Goal: Information Seeking & Learning: Check status

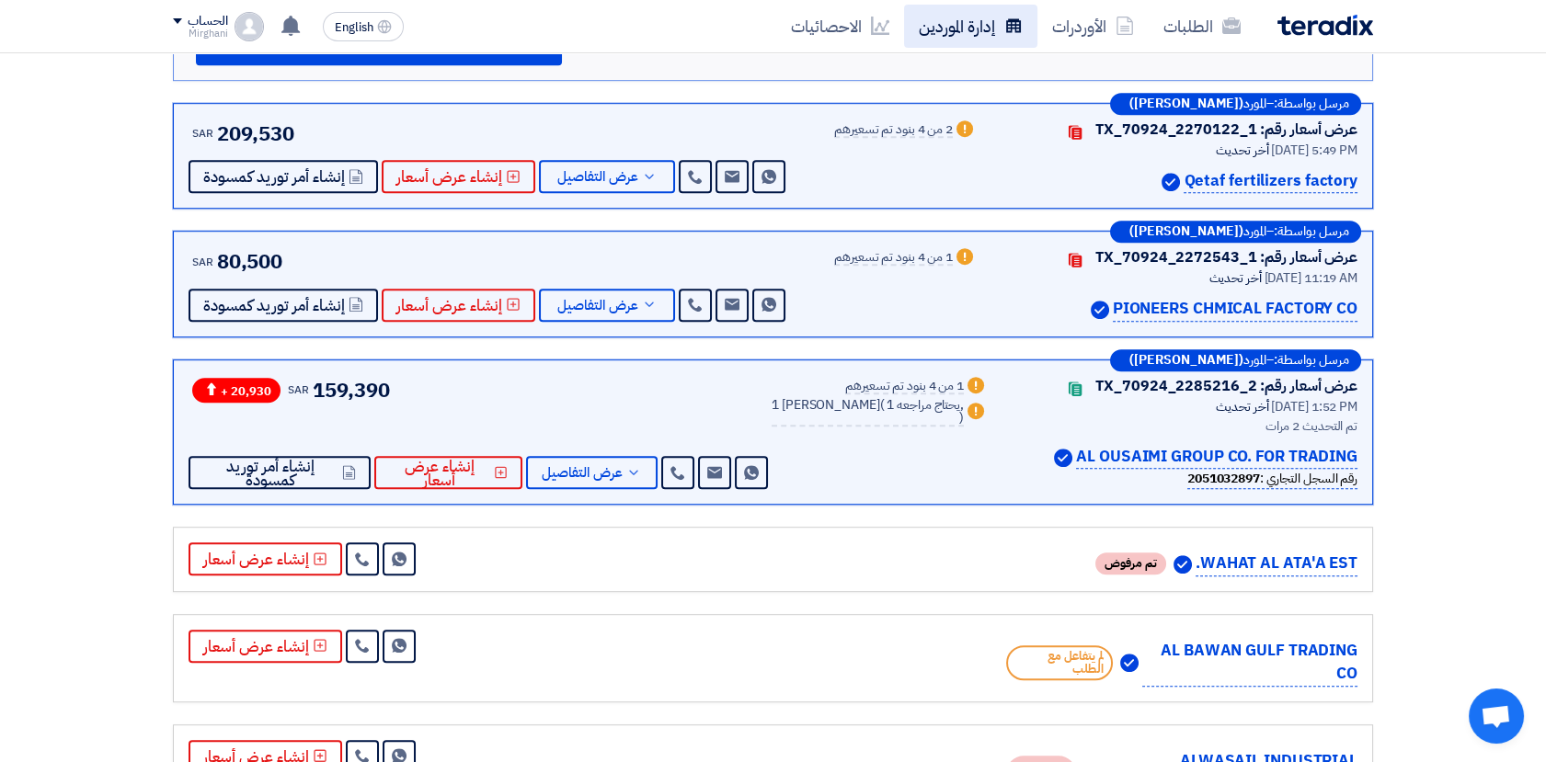
click at [937, 25] on link "إدارة الموردين" at bounding box center [970, 26] width 133 height 43
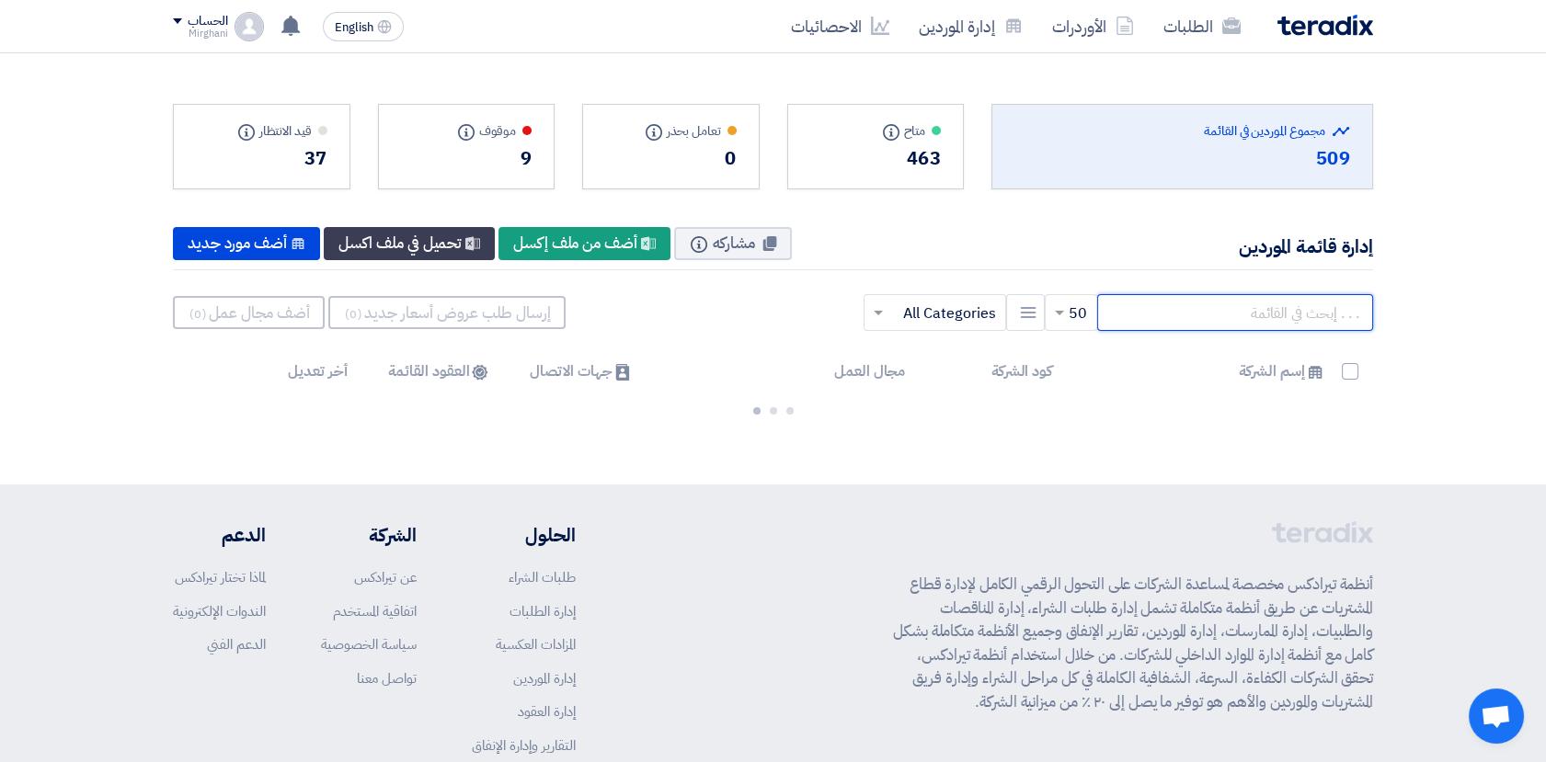
click at [1244, 313] on input "text" at bounding box center [1235, 312] width 276 height 37
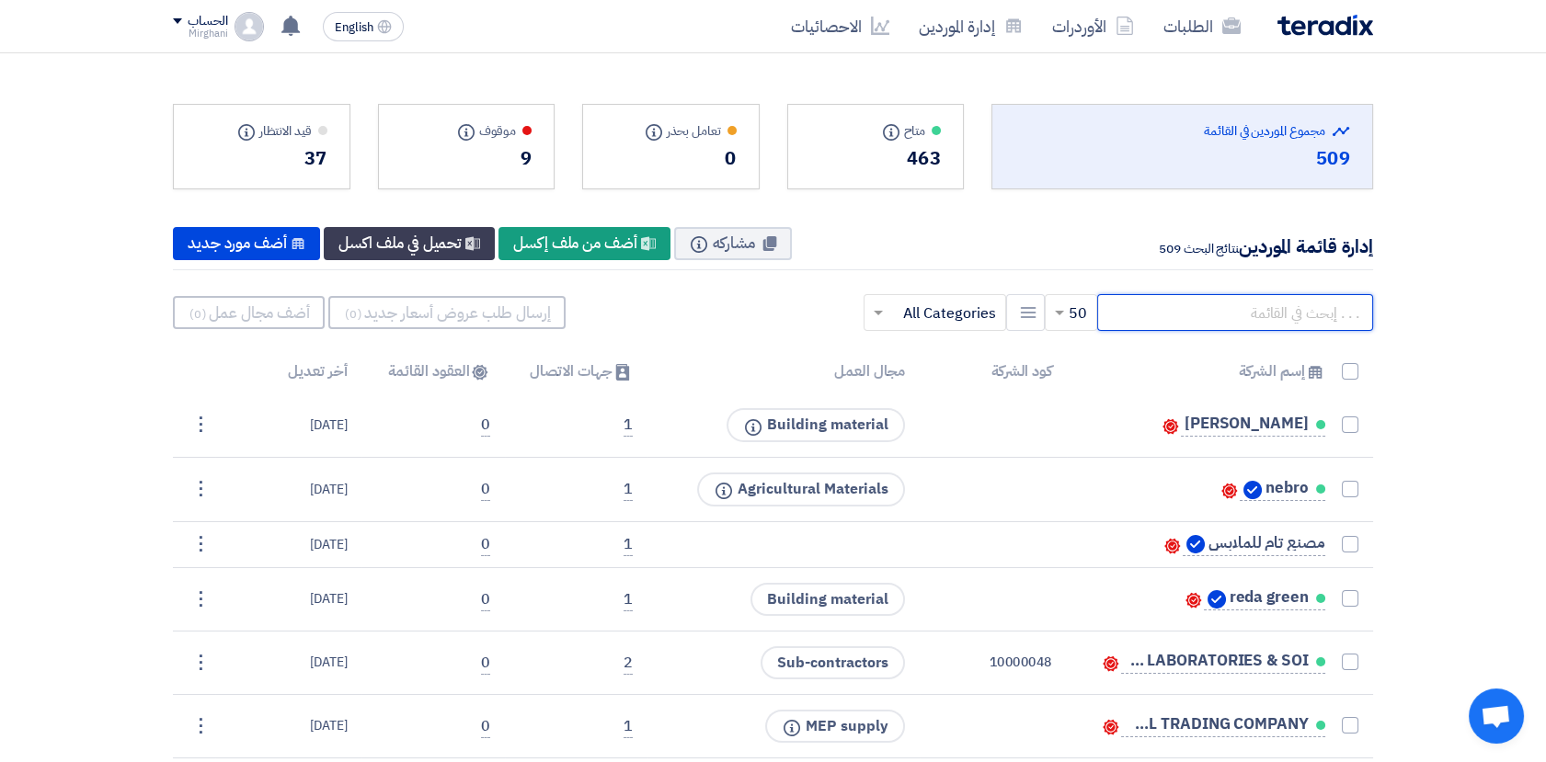
paste input "10008243"
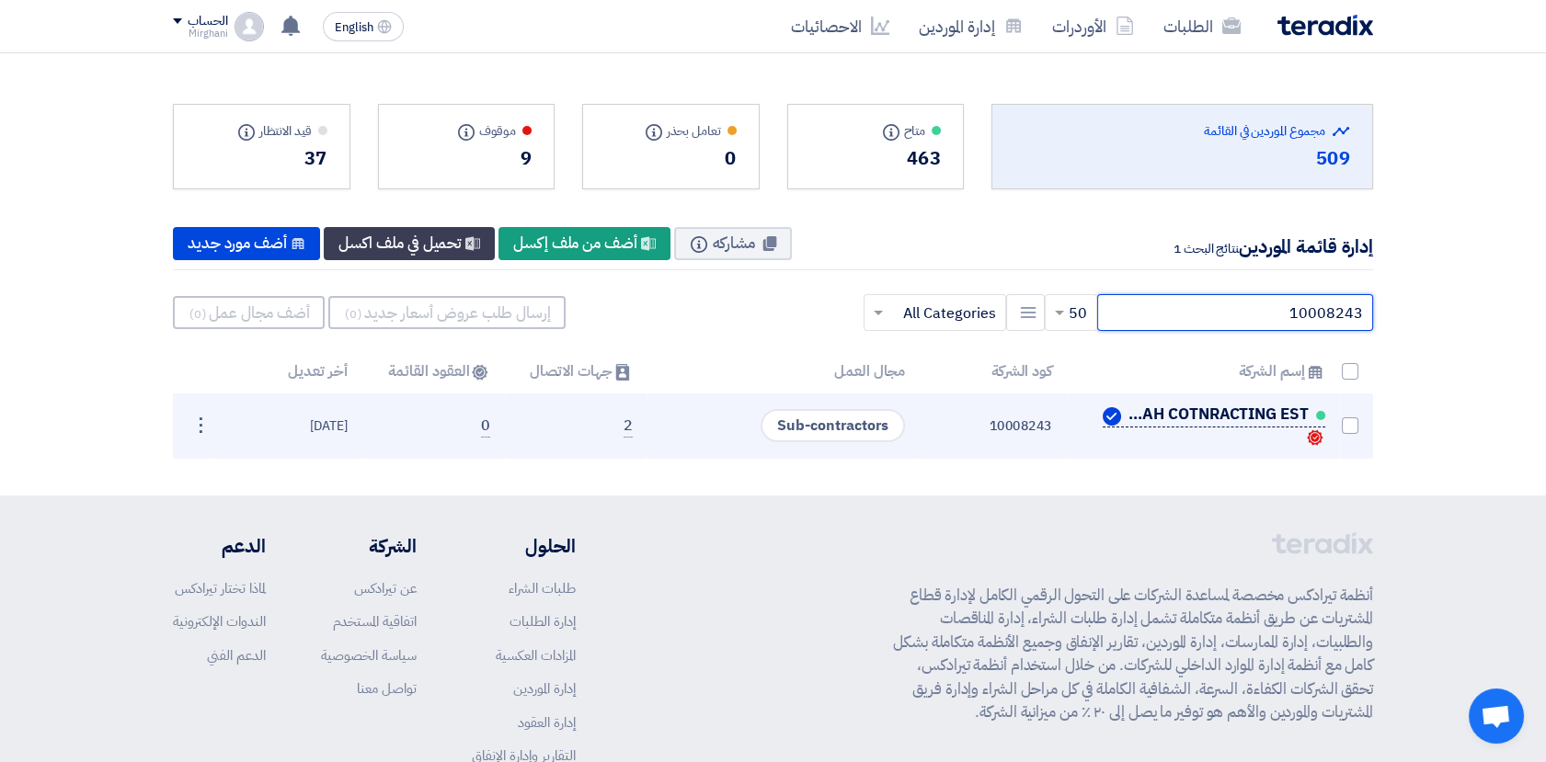
type input "10008243"
click at [1184, 421] on span "JALMOODAH COTNRACTING EST" at bounding box center [1217, 414] width 184 height 15
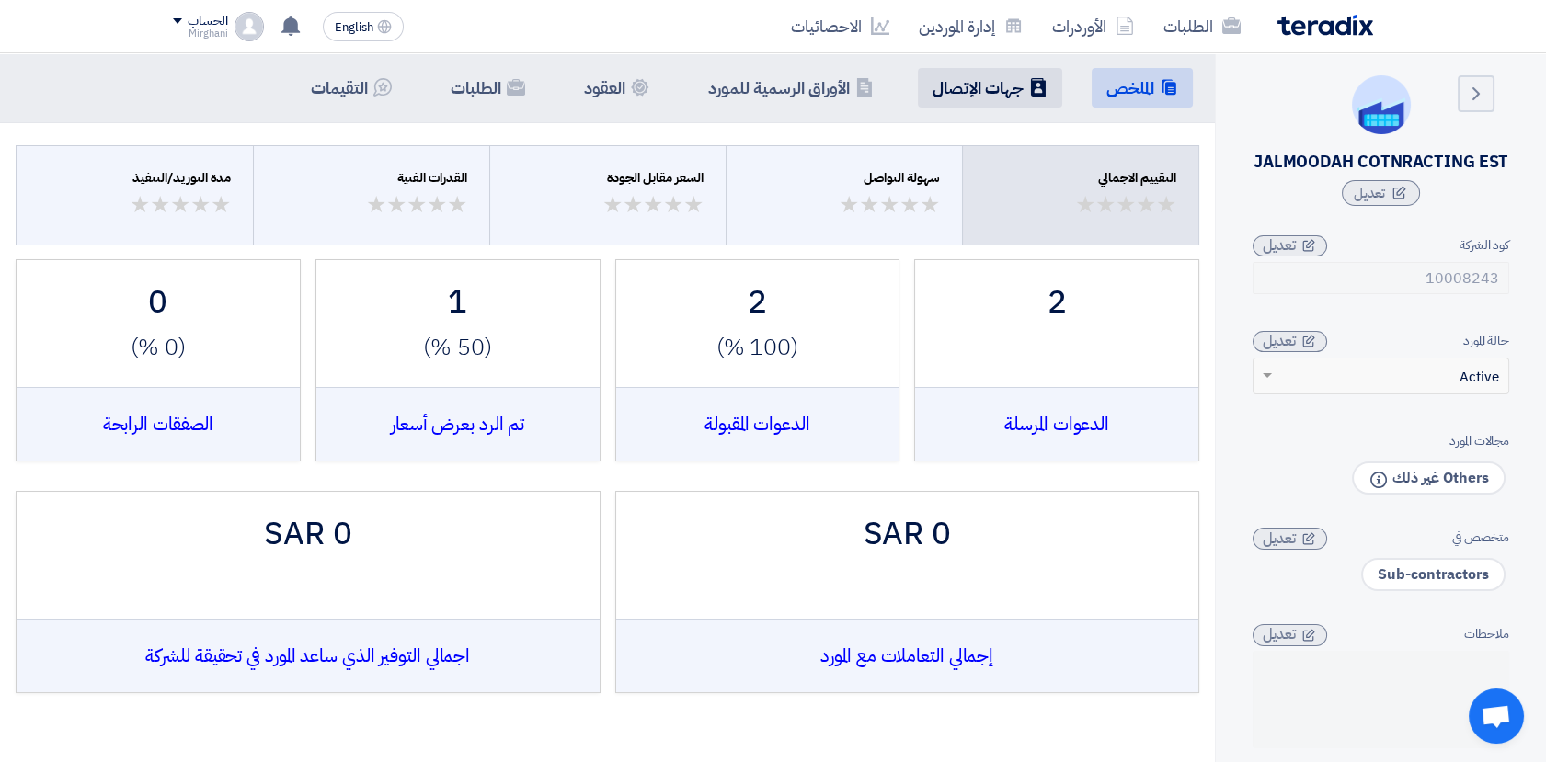
click at [953, 94] on h5 "جهات الإتصال" at bounding box center [977, 87] width 91 height 21
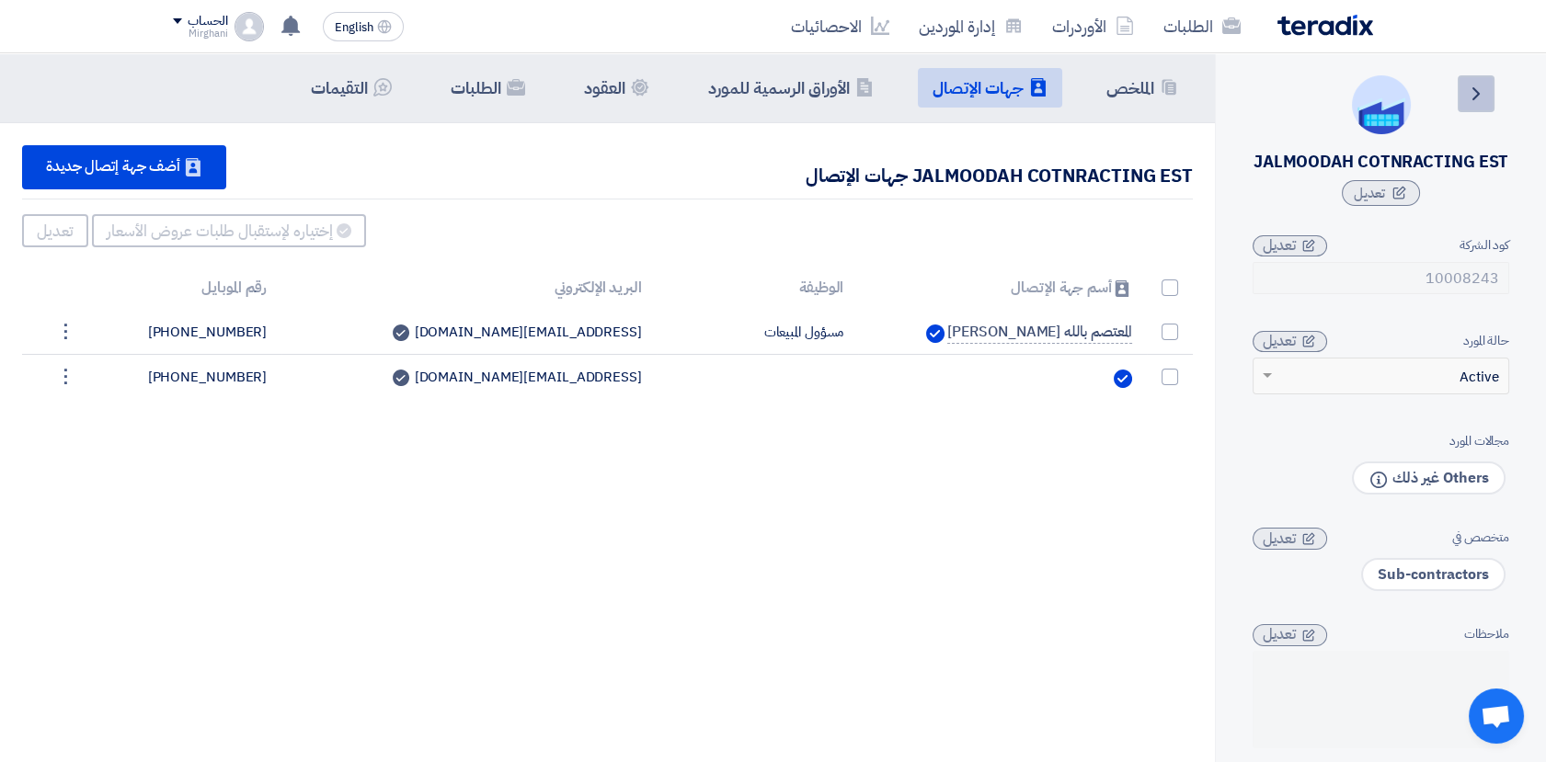
click at [1468, 109] on link "Back" at bounding box center [1475, 93] width 37 height 37
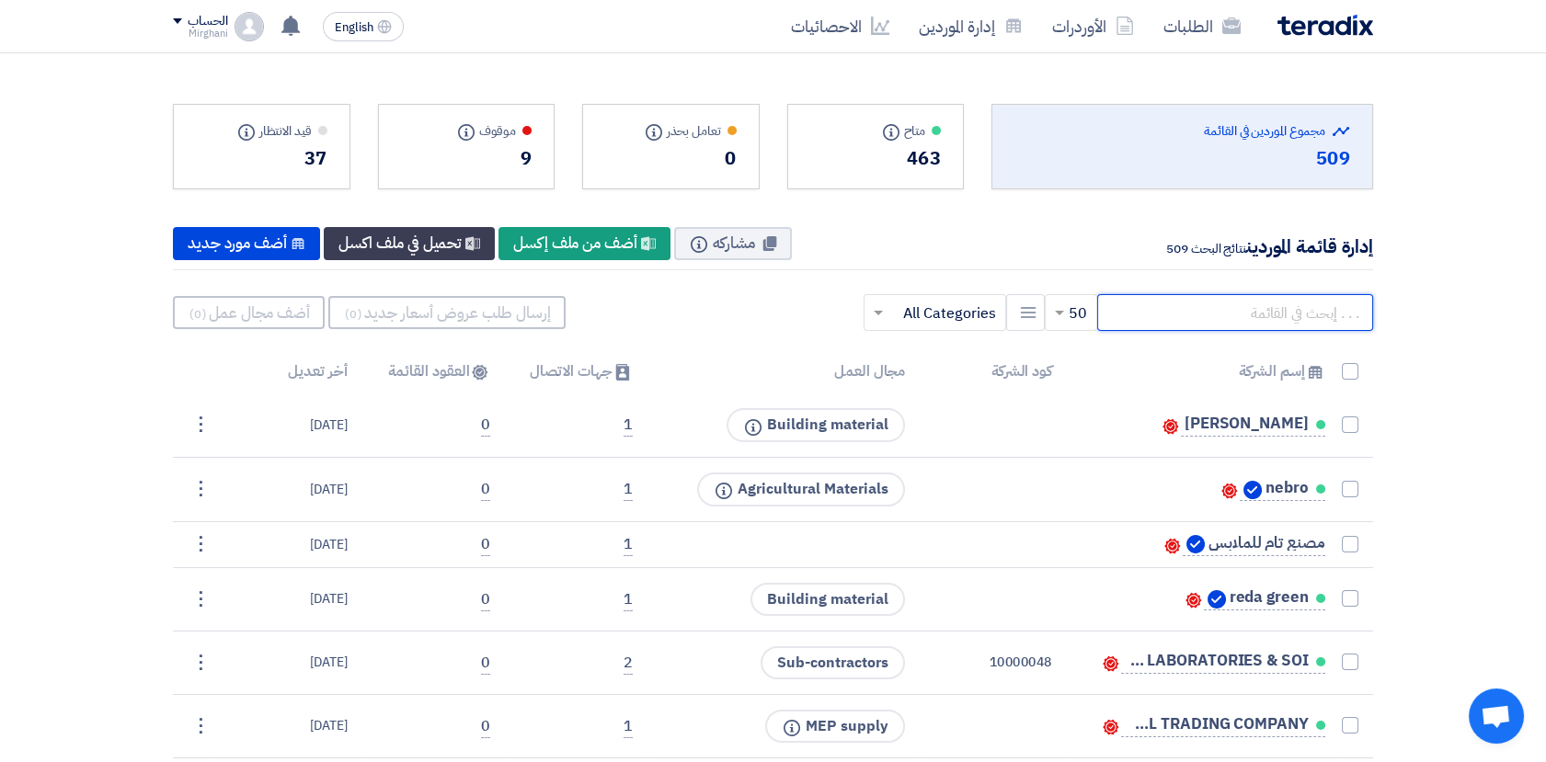
click at [1211, 321] on input "text" at bounding box center [1235, 312] width 276 height 37
paste input "10012802"
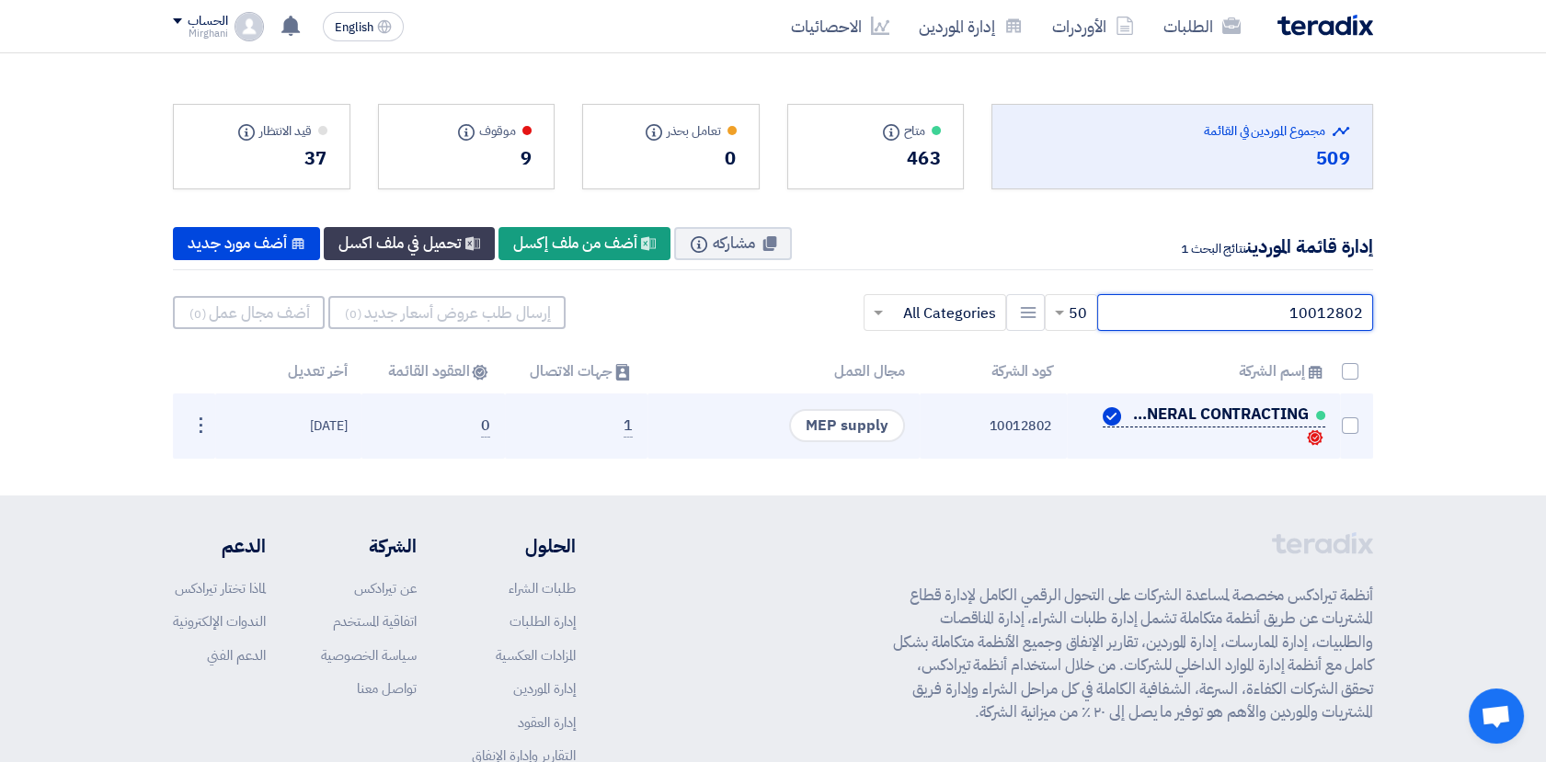
type input "10012802"
click at [1201, 415] on span "NAMA MCAMEN FOR GENERAL CONTRACTING" at bounding box center [1217, 414] width 184 height 15
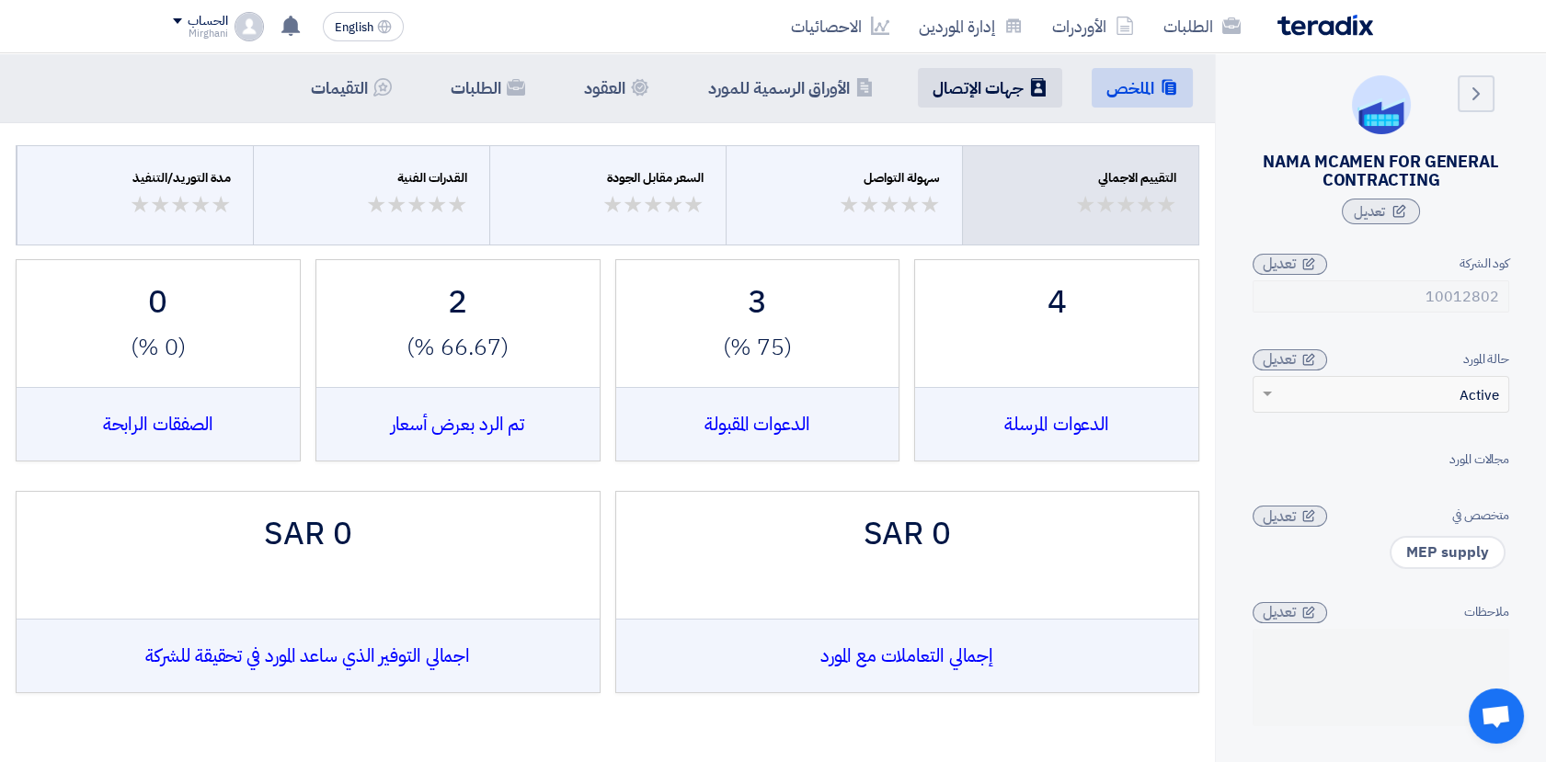
click at [970, 95] on h5 "جهات الإتصال" at bounding box center [977, 87] width 91 height 21
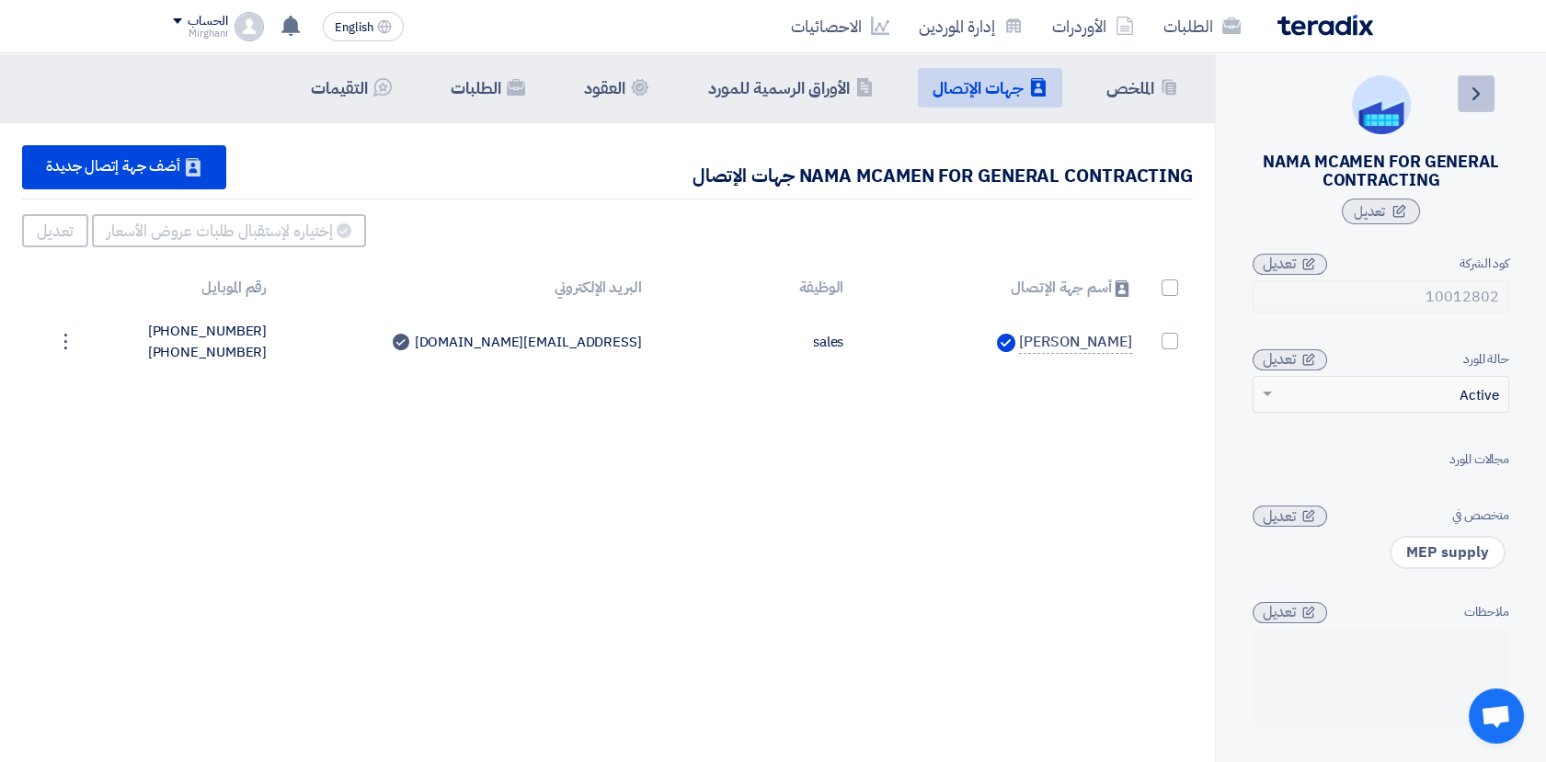
click at [1478, 97] on icon "Back" at bounding box center [1476, 94] width 22 height 22
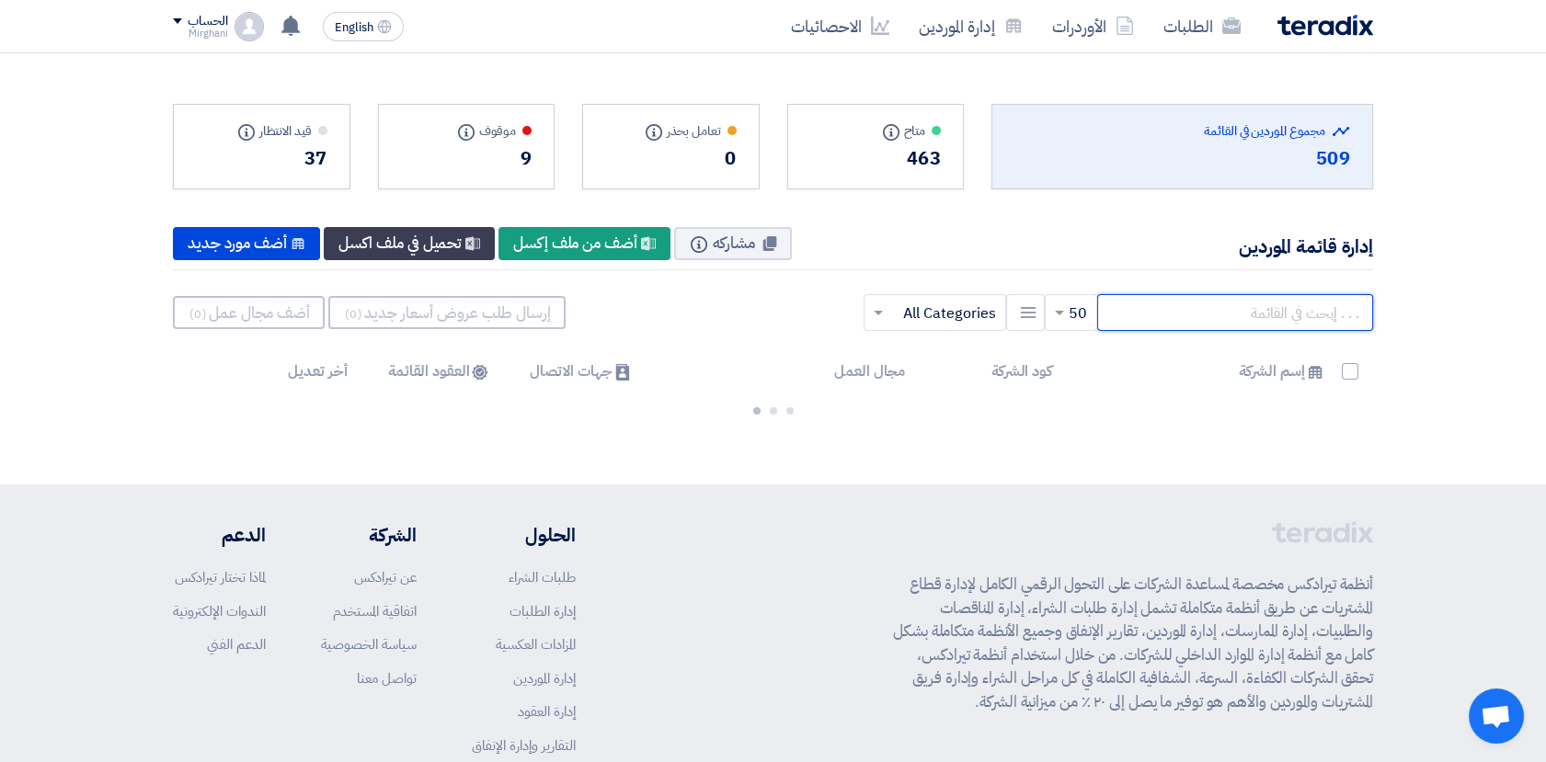
click at [1265, 306] on input "text" at bounding box center [1235, 312] width 276 height 37
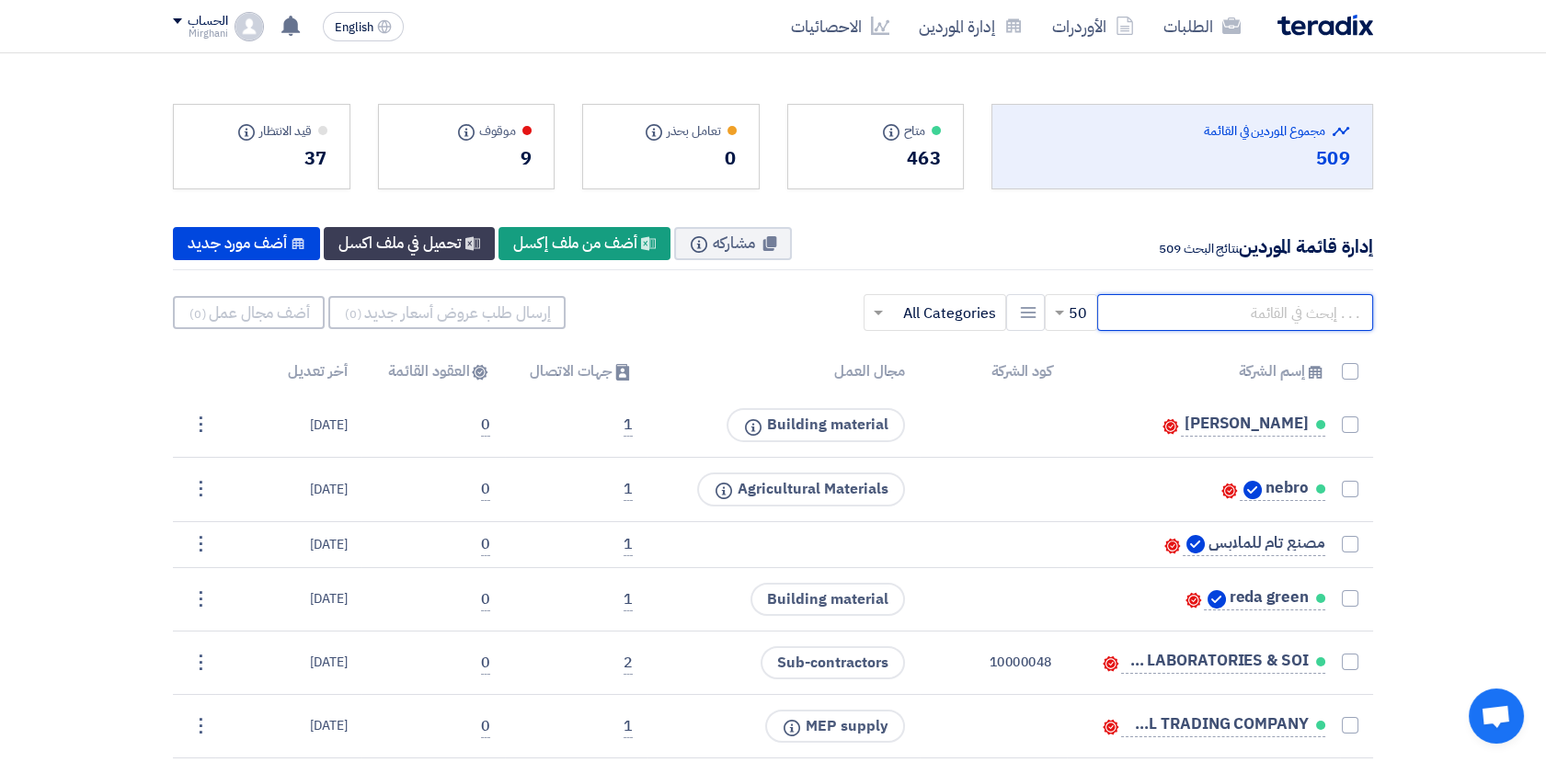
paste input "10009212"
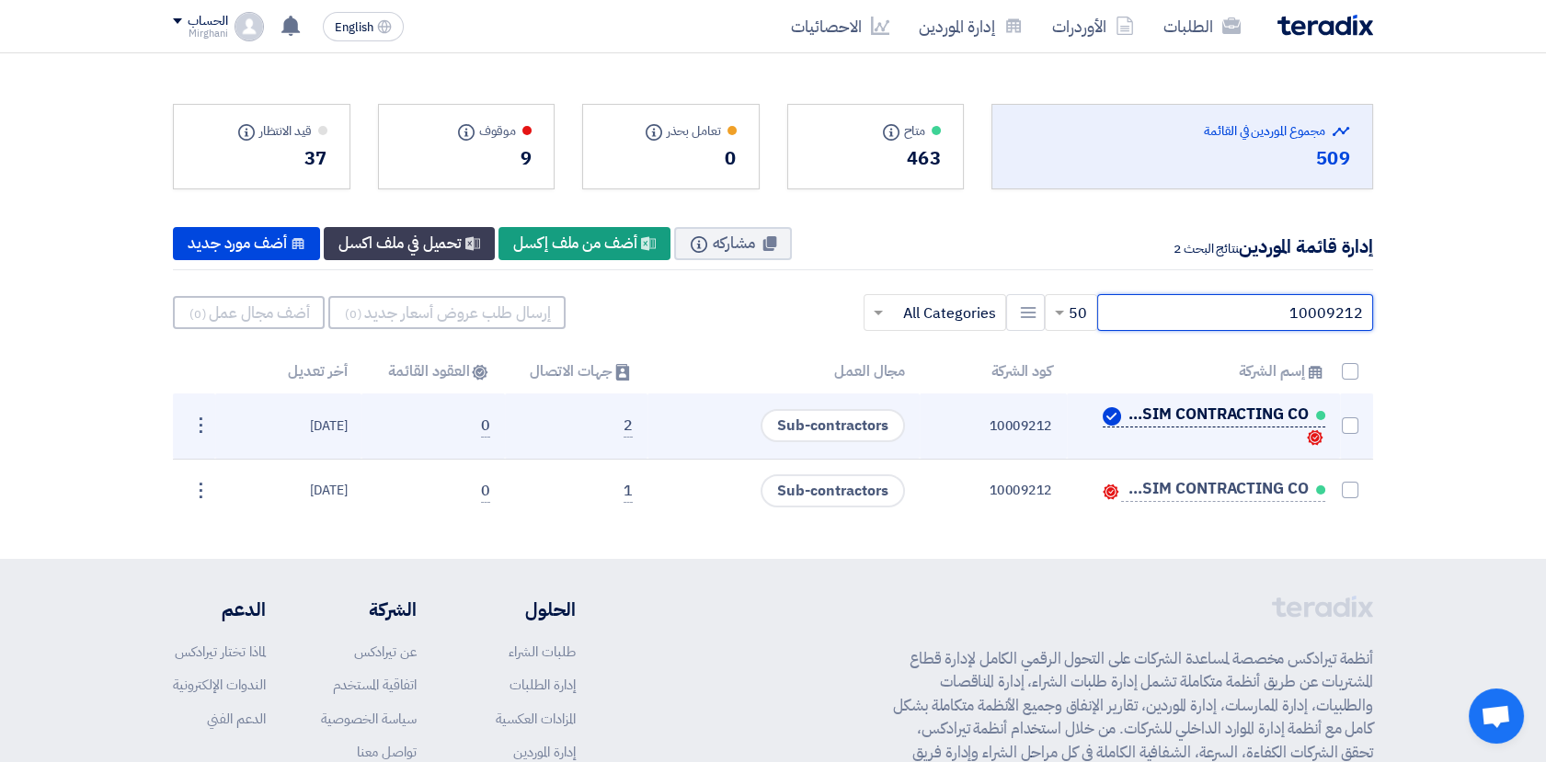
type input "10009212"
click at [1192, 416] on span "AKASIM CONTRACTING CO." at bounding box center [1217, 414] width 184 height 15
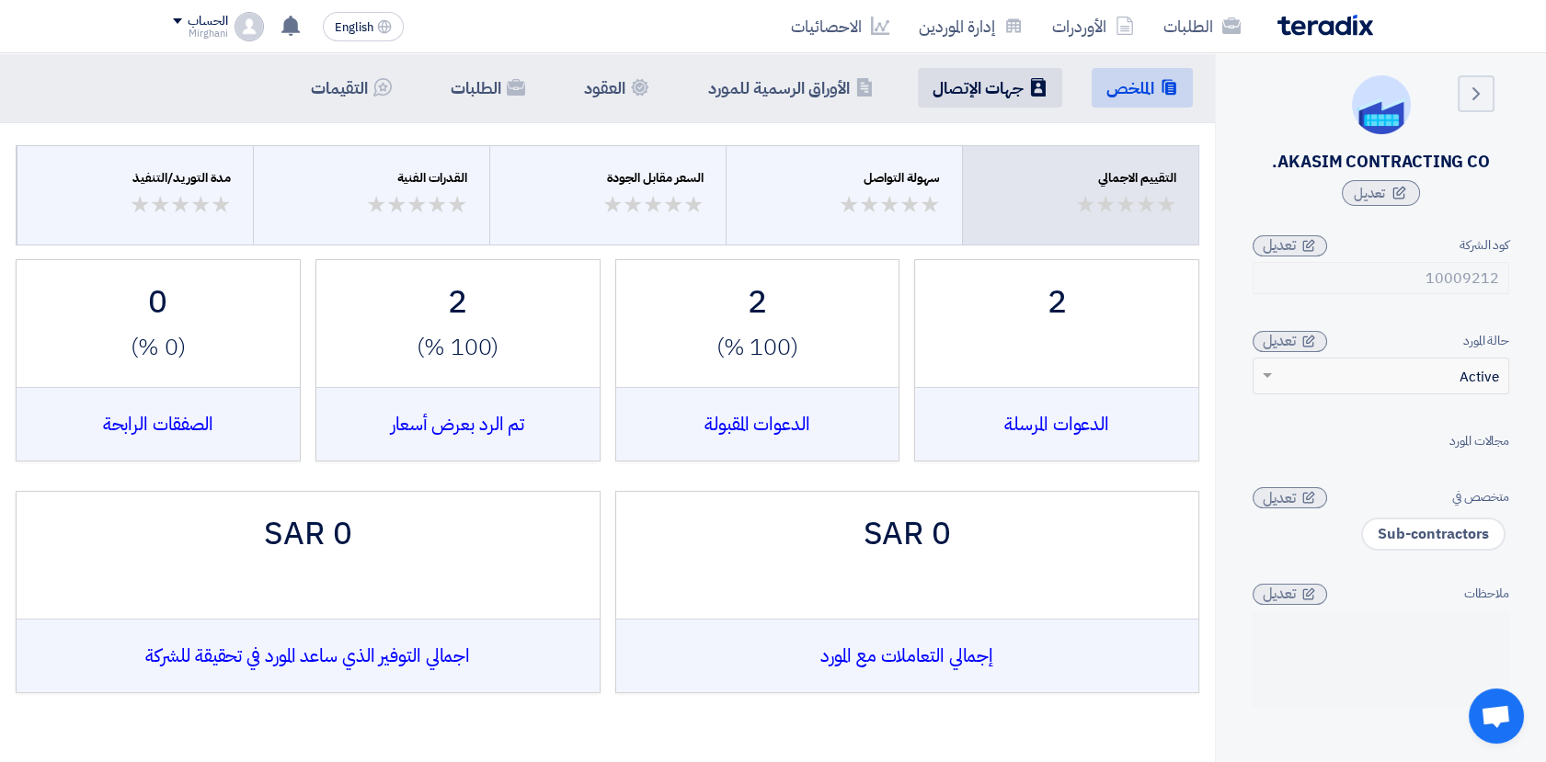
click at [983, 97] on h5 "جهات الإتصال" at bounding box center [977, 87] width 91 height 21
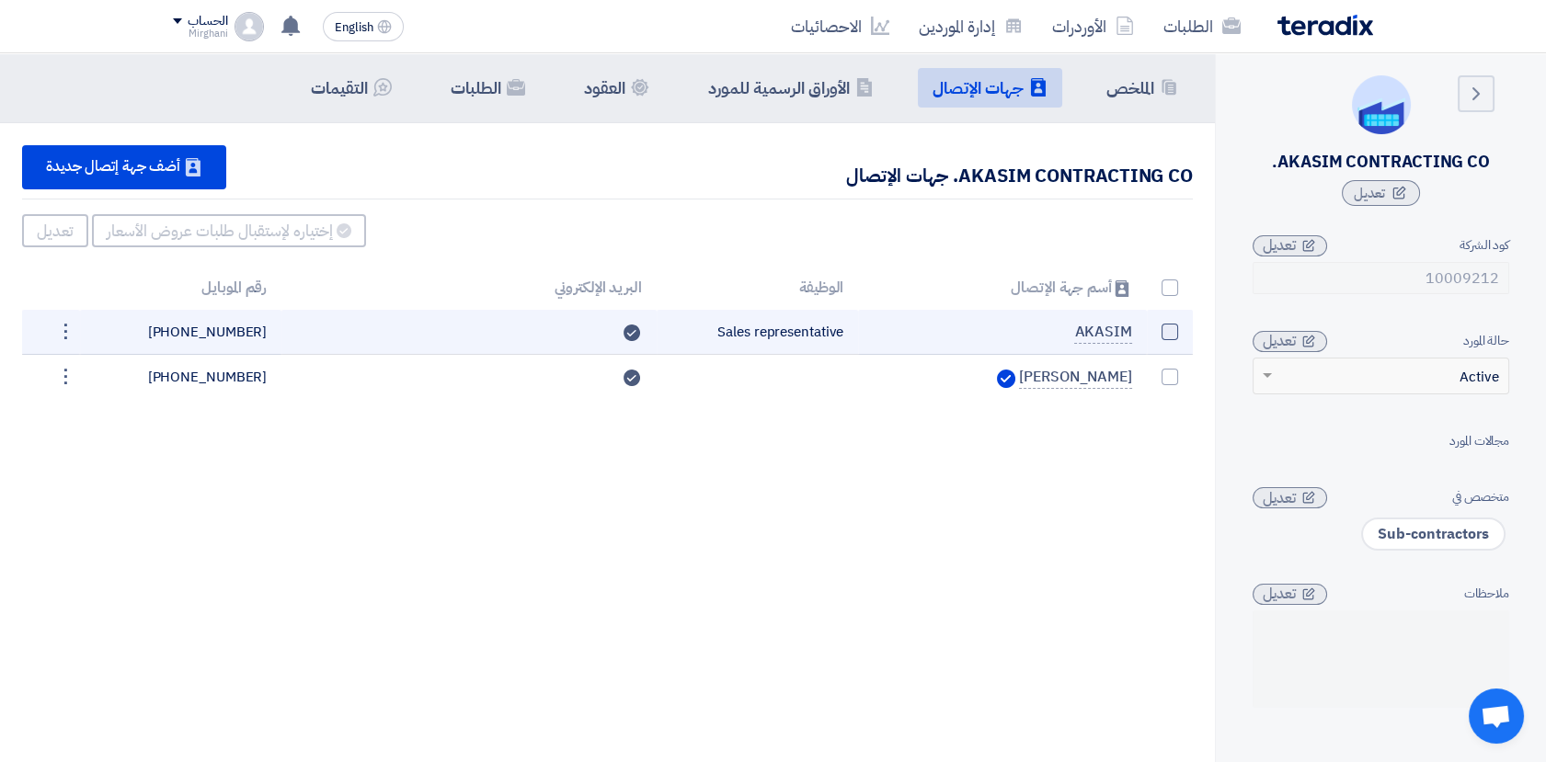
click at [1170, 336] on span at bounding box center [1169, 332] width 17 height 17
click at [1156, 336] on input "checkbox" at bounding box center [1150, 336] width 12 height 12
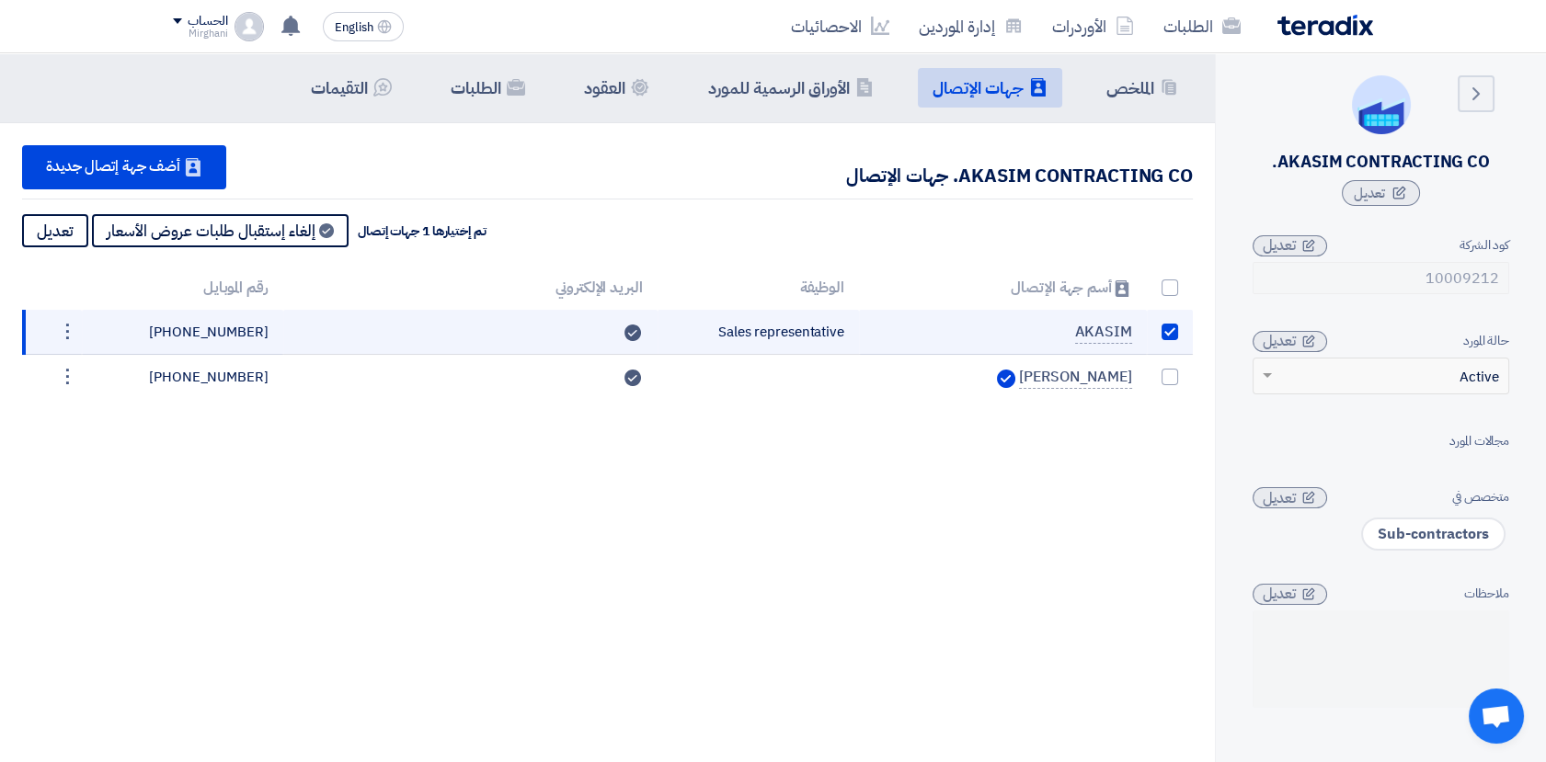
click at [1170, 336] on span at bounding box center [1169, 332] width 17 height 17
click at [1156, 336] on input "checkbox" at bounding box center [1150, 336] width 12 height 12
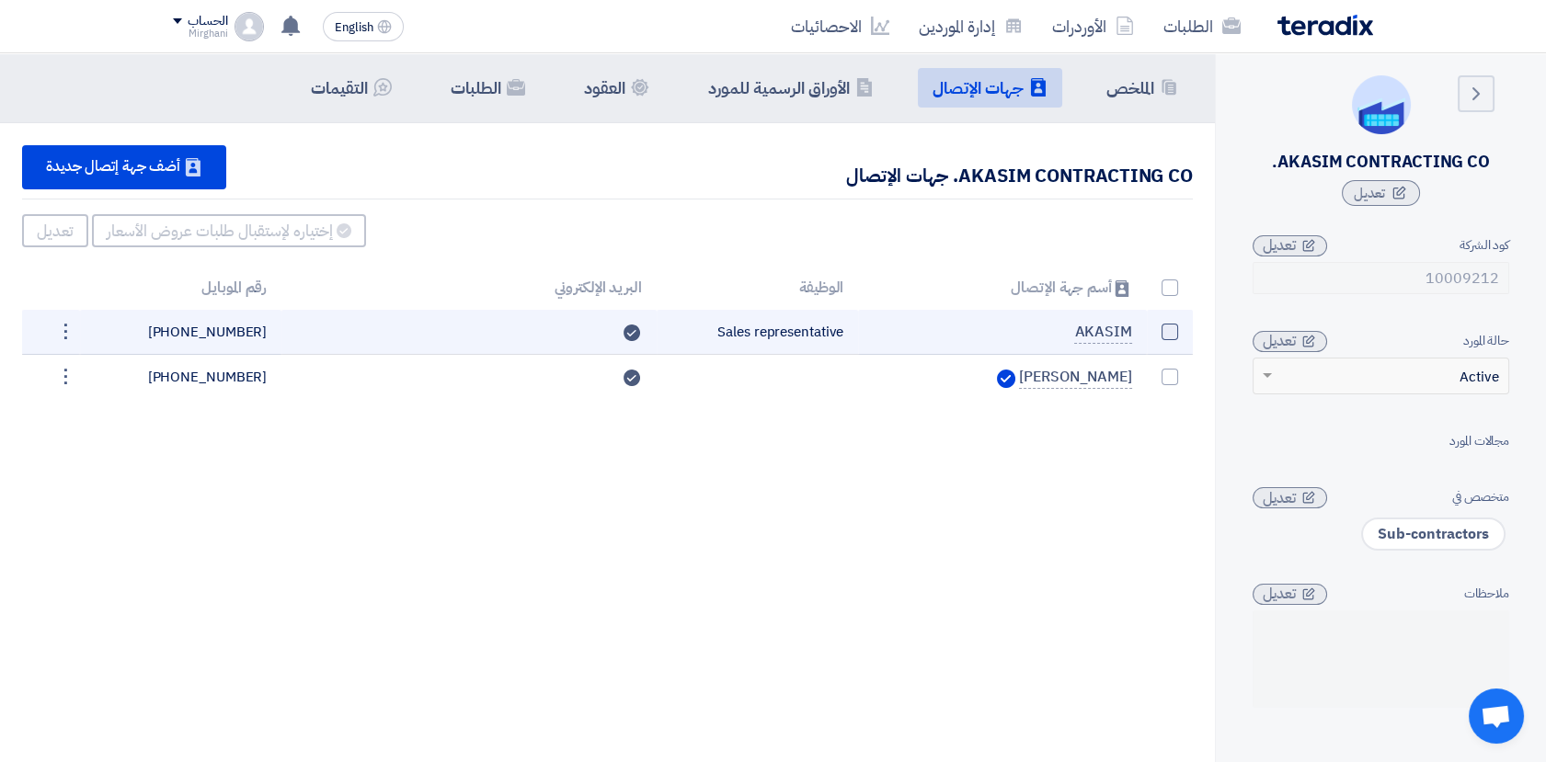
click at [1170, 336] on span at bounding box center [1169, 332] width 17 height 17
click at [1156, 336] on input "checkbox" at bounding box center [1150, 336] width 12 height 12
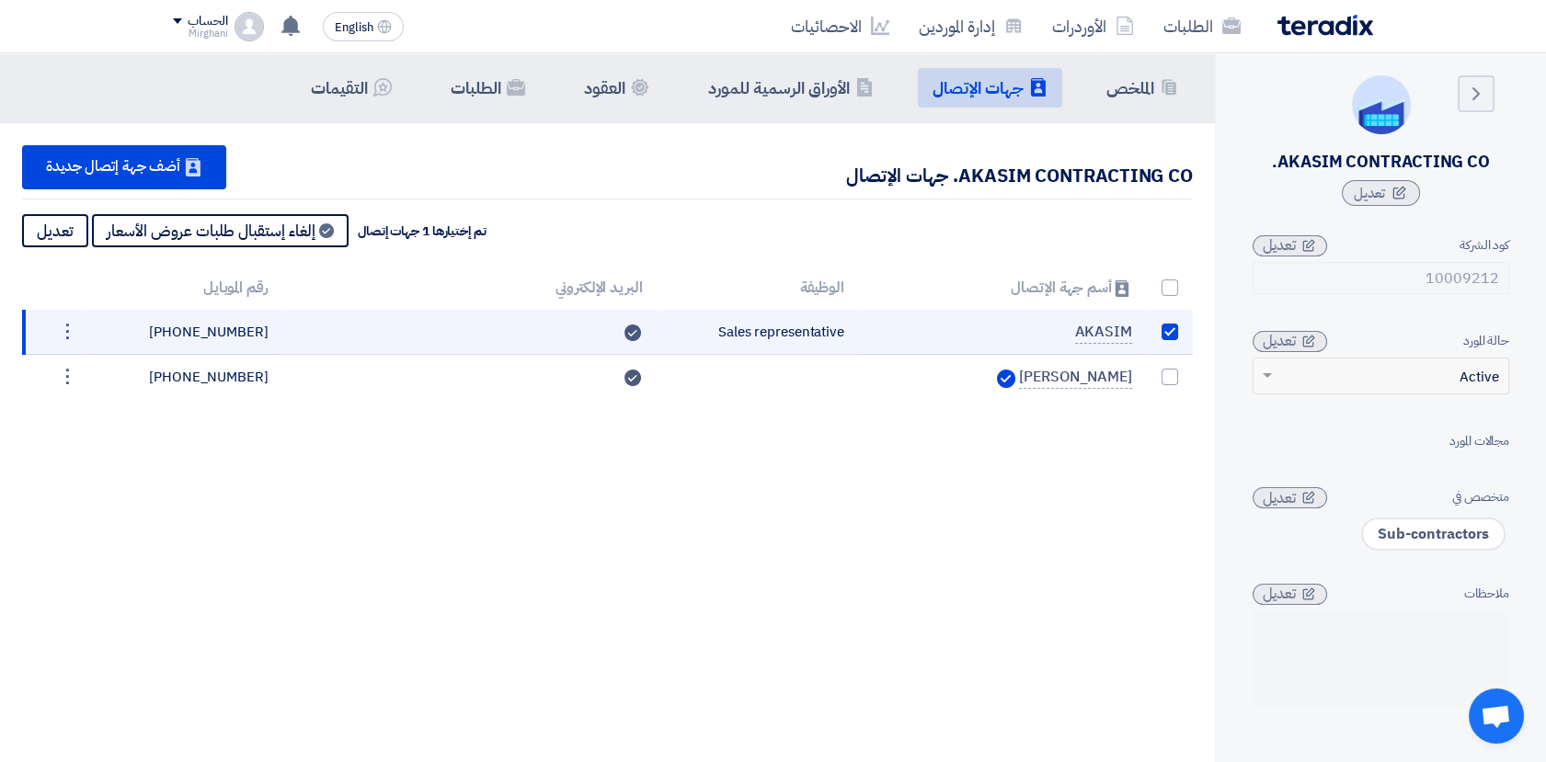
click at [1170, 336] on span at bounding box center [1169, 332] width 17 height 17
click at [1156, 336] on input "checkbox" at bounding box center [1150, 336] width 12 height 12
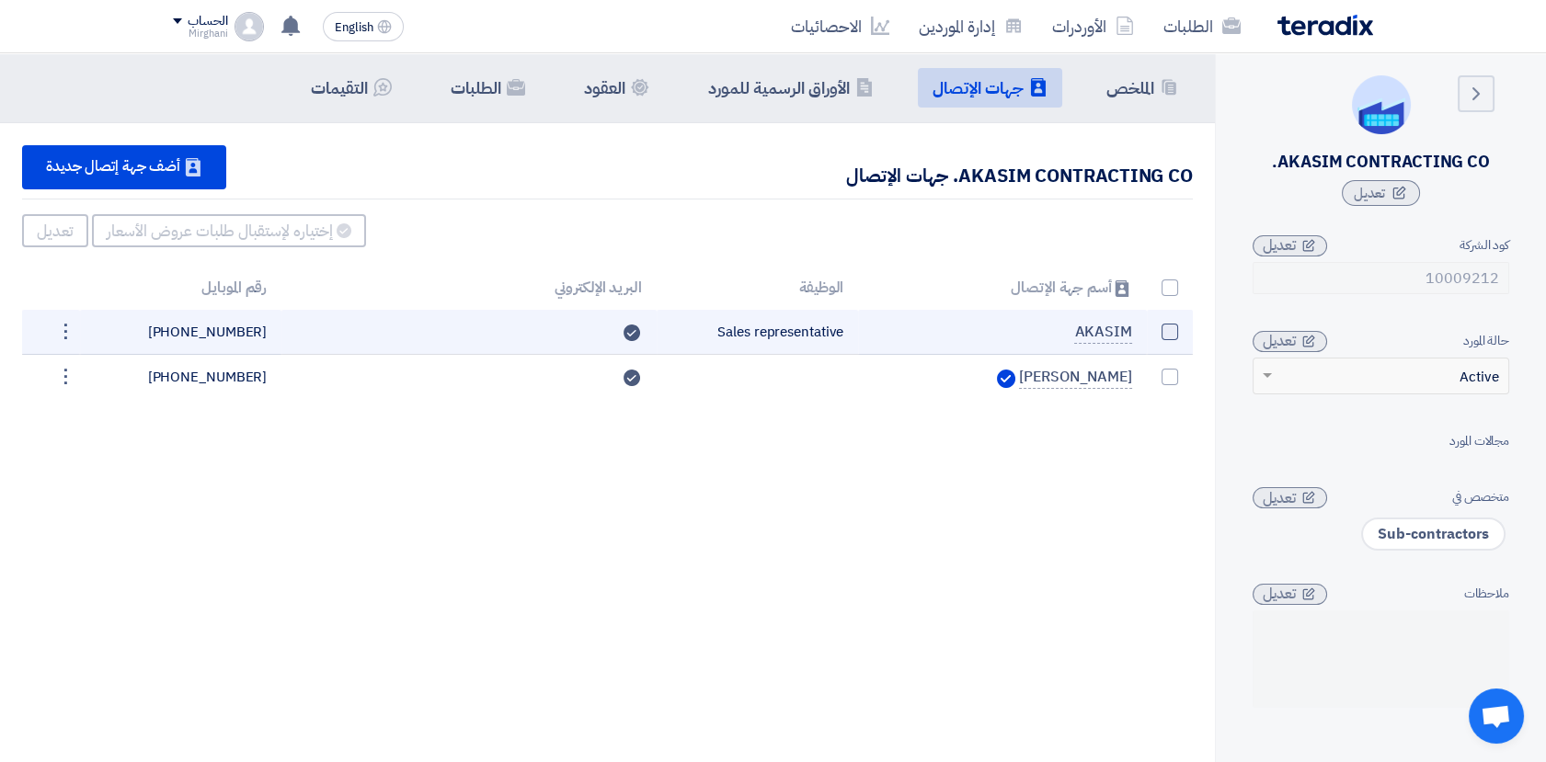
click at [1163, 333] on span at bounding box center [1169, 332] width 17 height 17
click at [1156, 333] on input "checkbox" at bounding box center [1150, 336] width 12 height 12
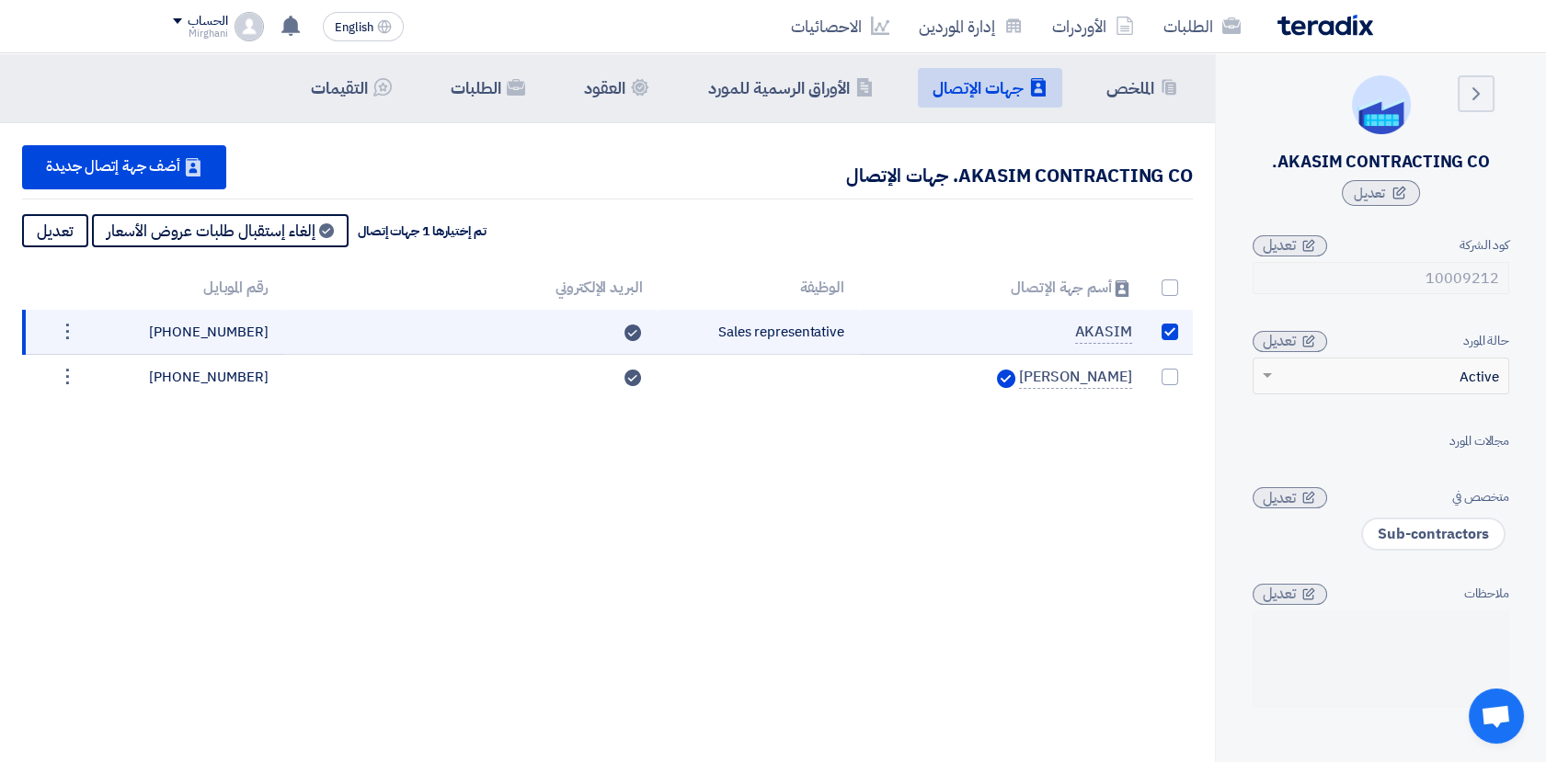
click at [1163, 333] on span at bounding box center [1169, 332] width 17 height 17
click at [1156, 333] on input "checkbox" at bounding box center [1150, 336] width 12 height 12
checkbox input "false"
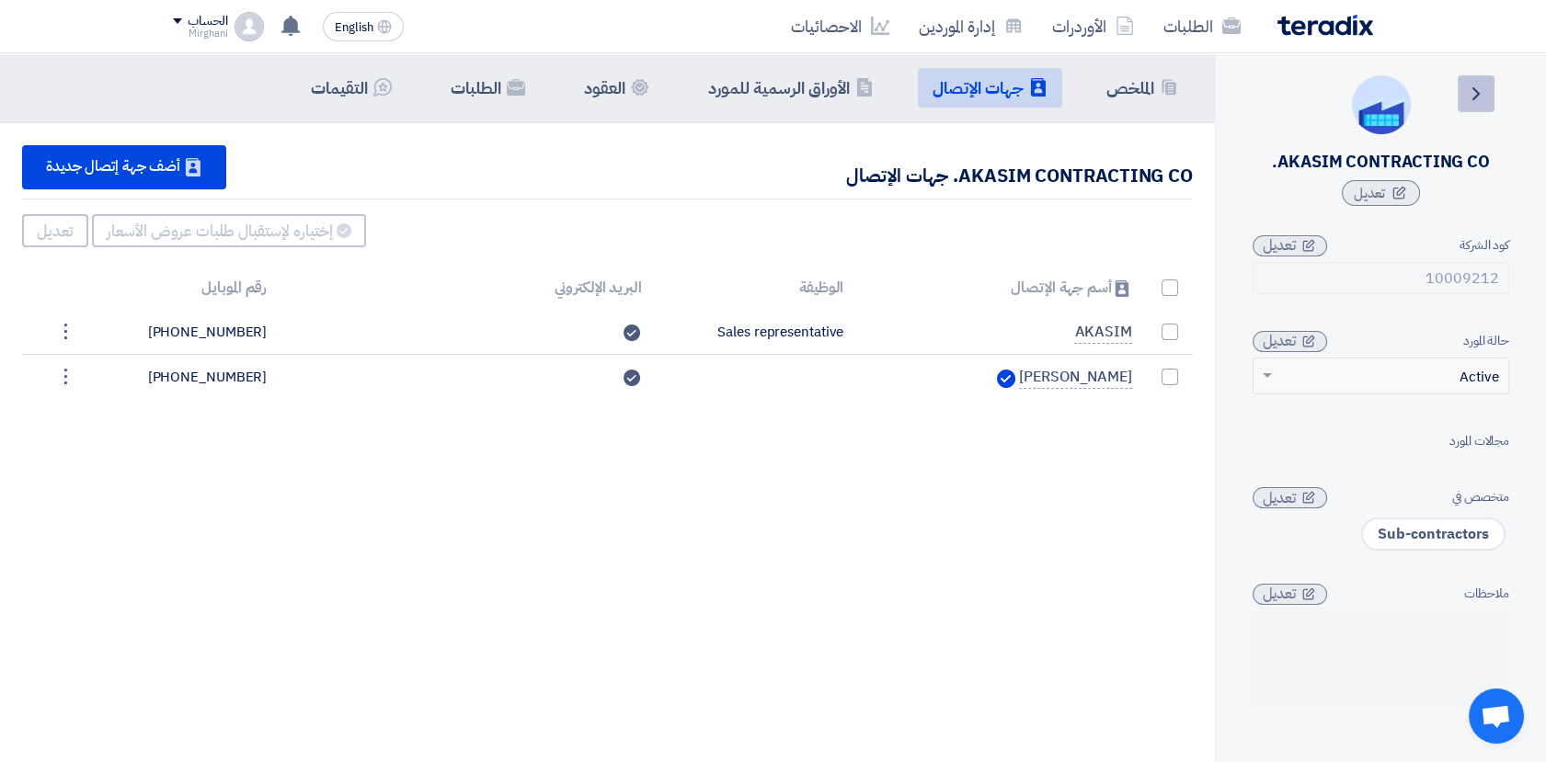
click at [1465, 97] on icon "Back" at bounding box center [1476, 94] width 22 height 22
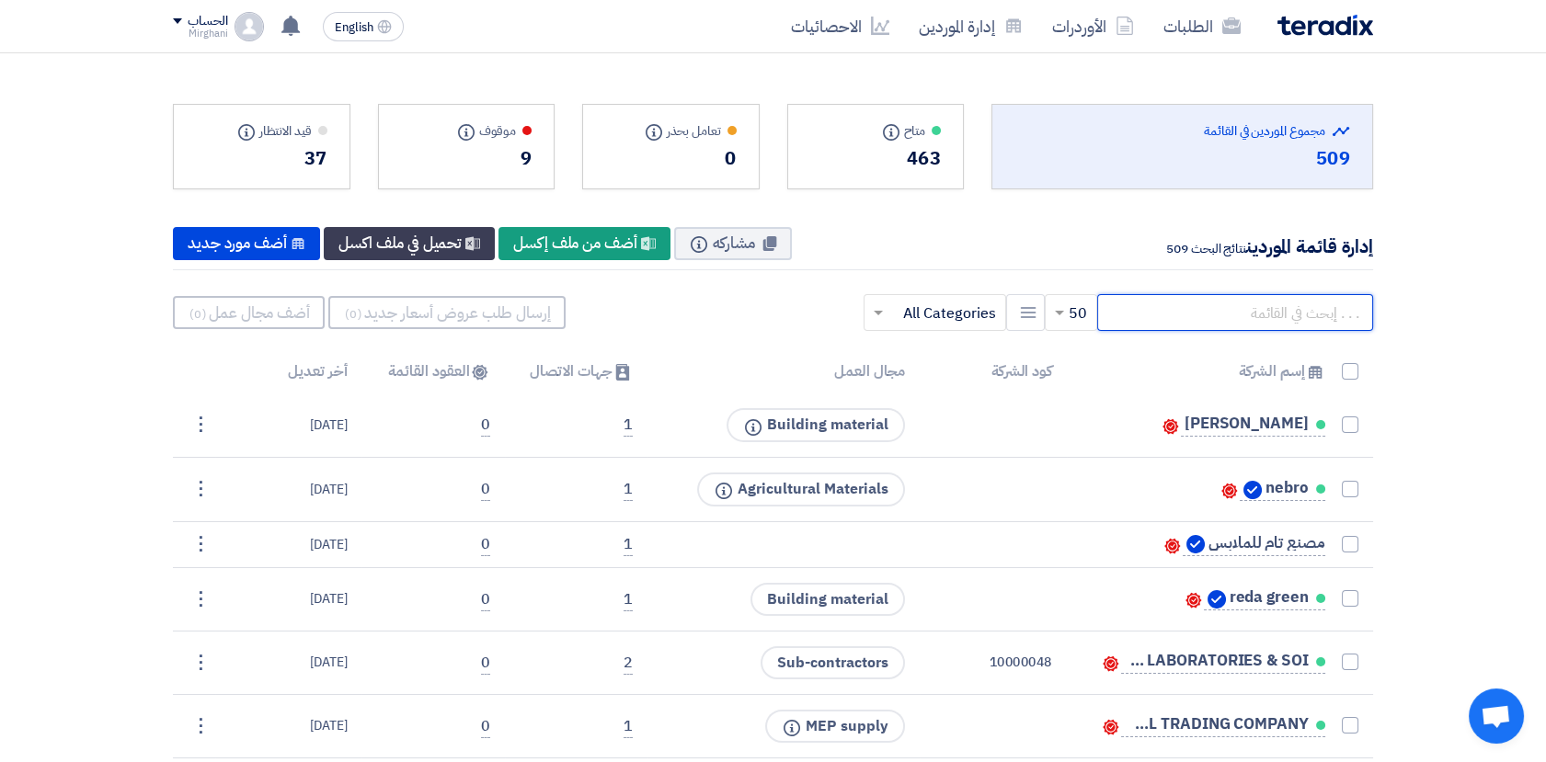
click at [1258, 322] on input "text" at bounding box center [1235, 312] width 276 height 37
paste input "10001996"
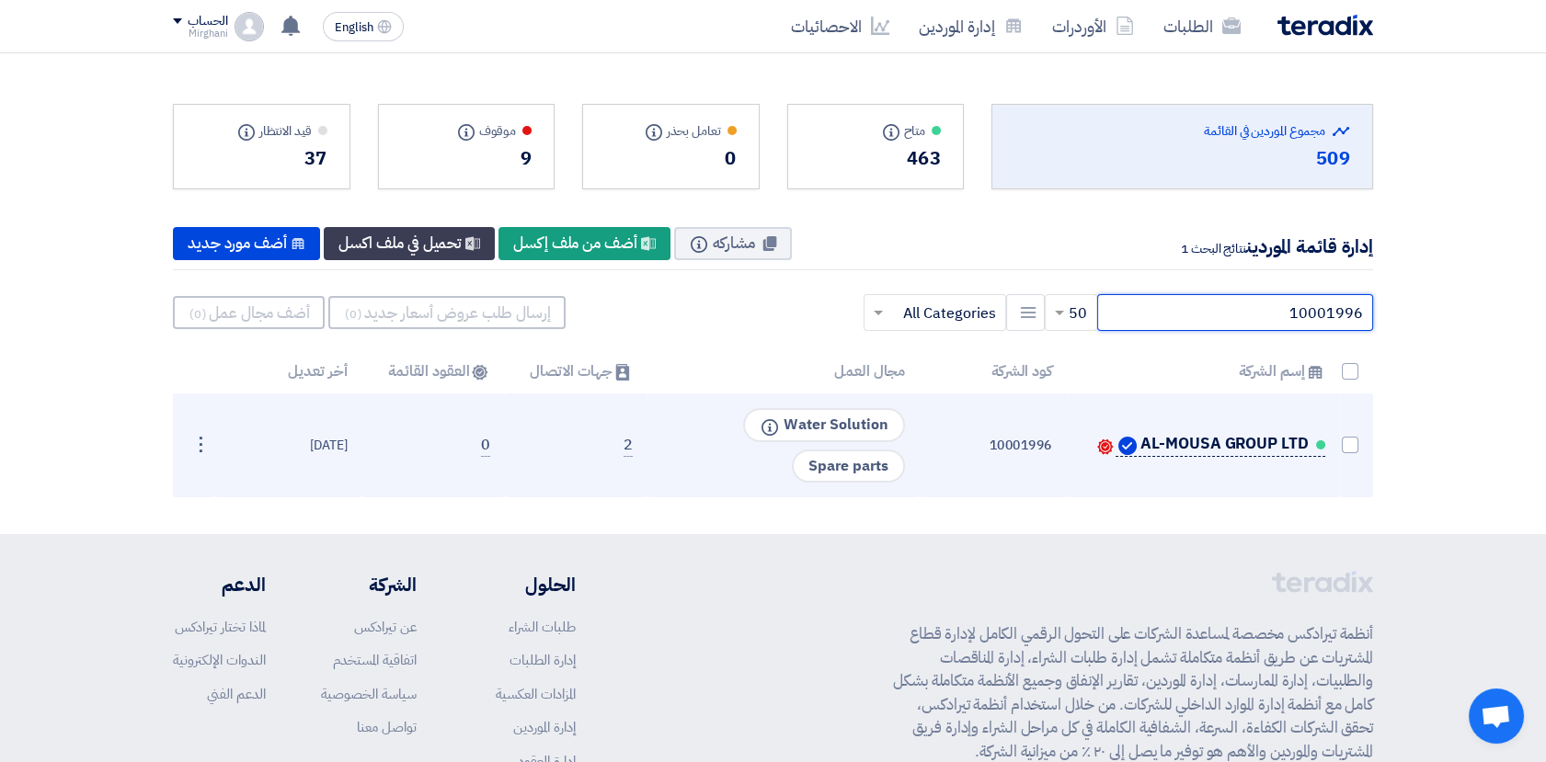
type input "10001996"
click at [1180, 443] on span "AL-MOUSA GROUP LTD" at bounding box center [1223, 444] width 167 height 15
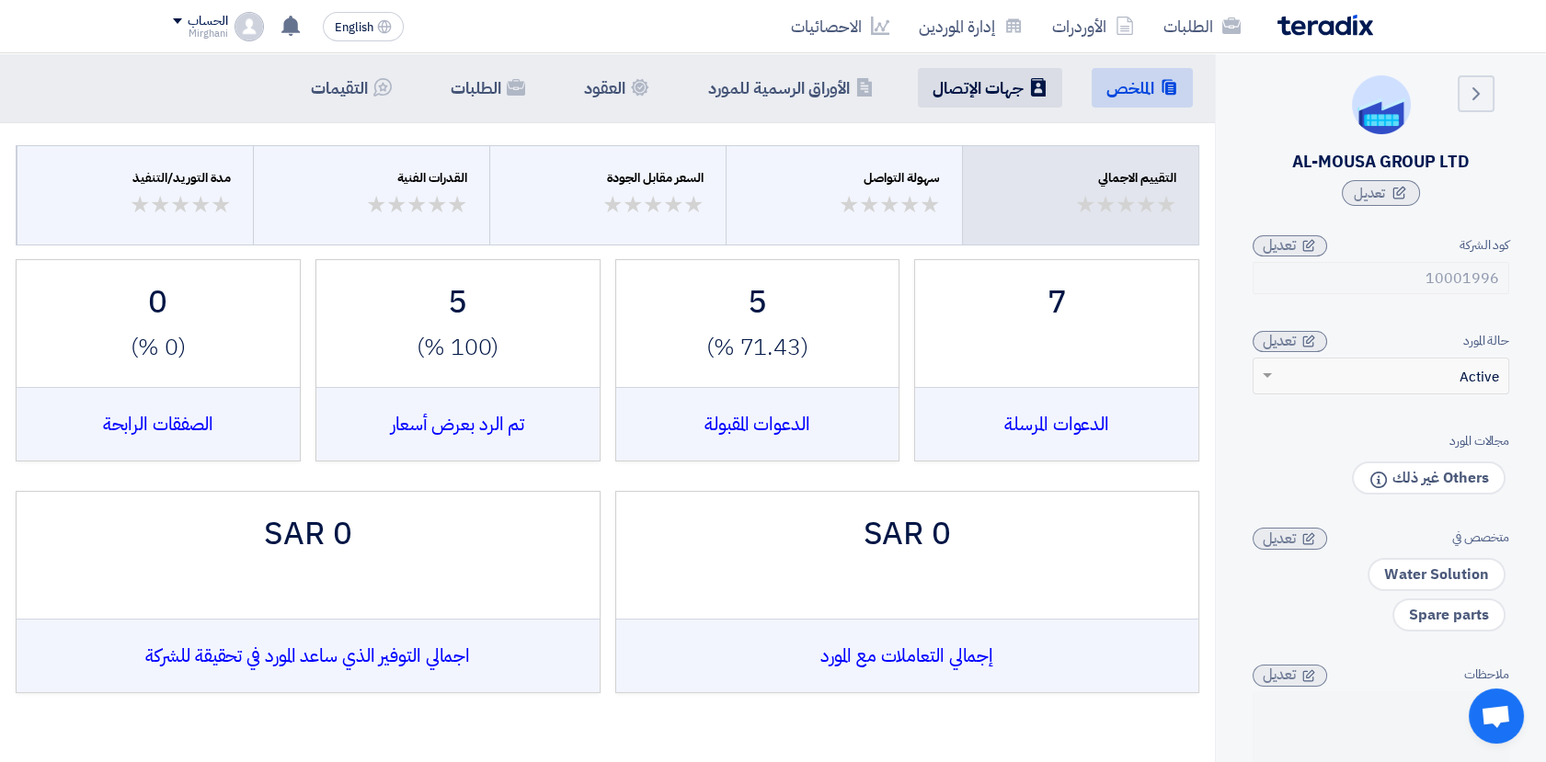
click at [961, 98] on h5 "جهات الإتصال" at bounding box center [977, 87] width 91 height 21
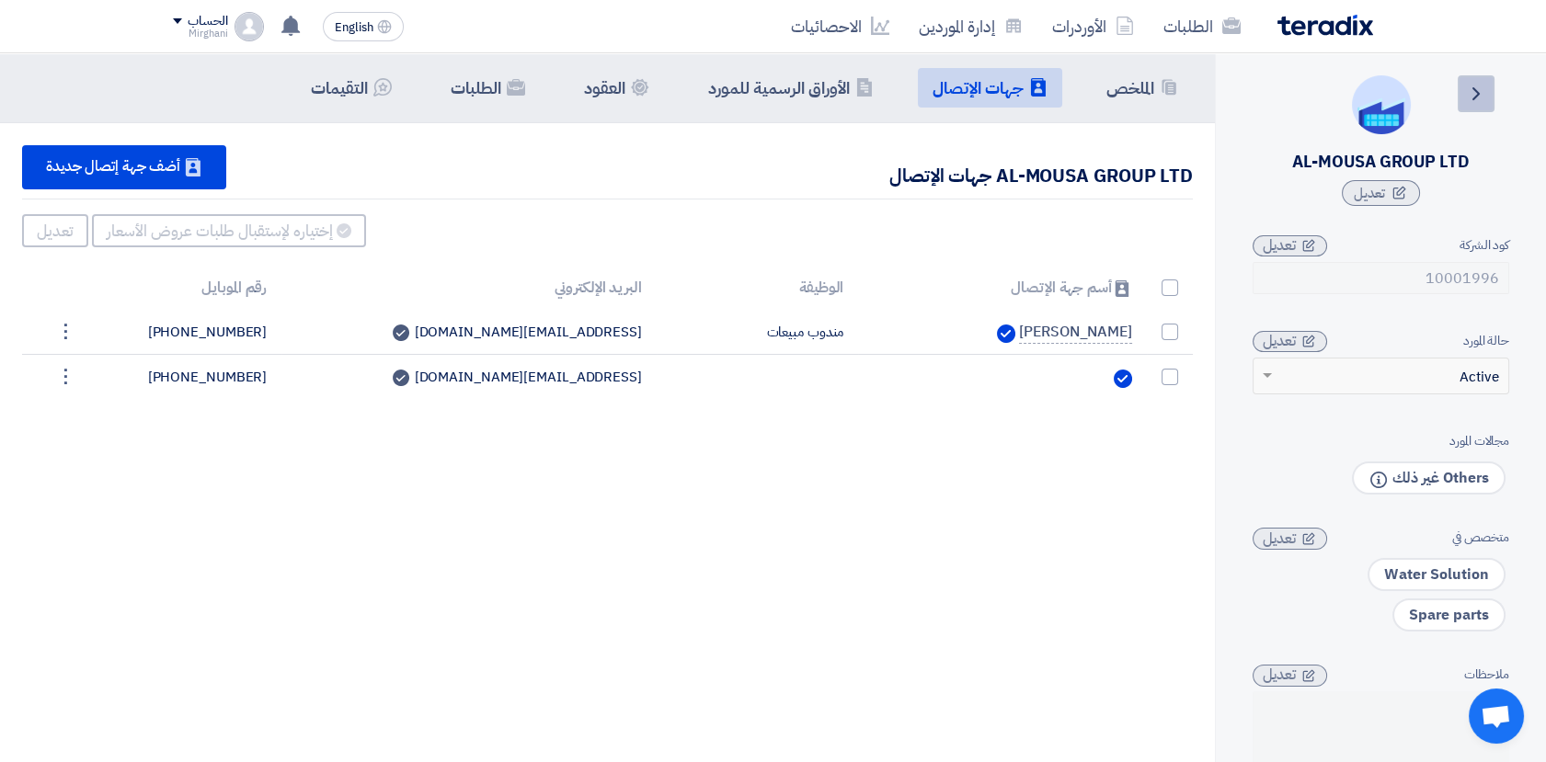
click at [1485, 92] on icon "Back" at bounding box center [1476, 94] width 22 height 22
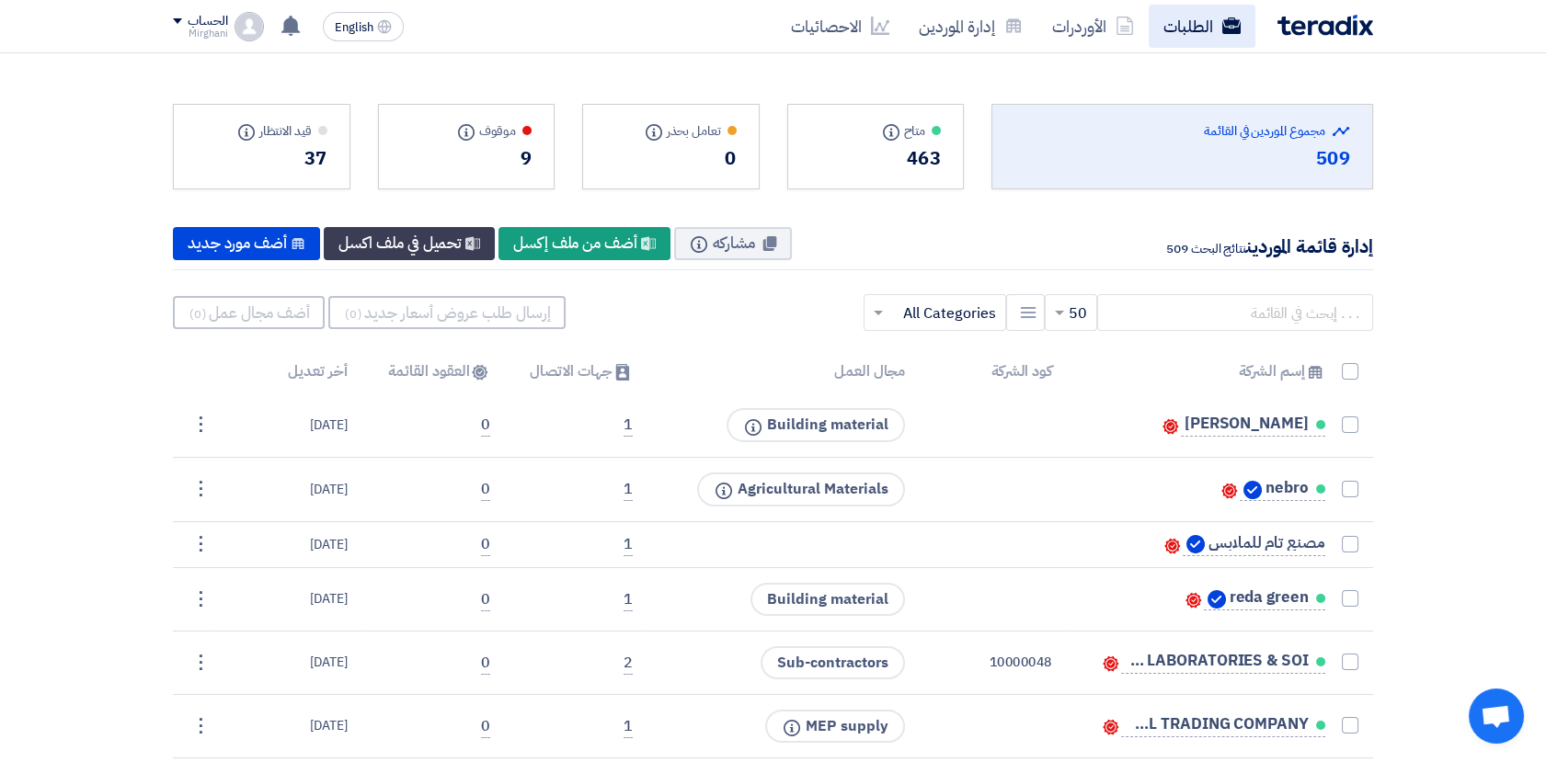
click at [1183, 39] on link "الطلبات" at bounding box center [1202, 26] width 107 height 43
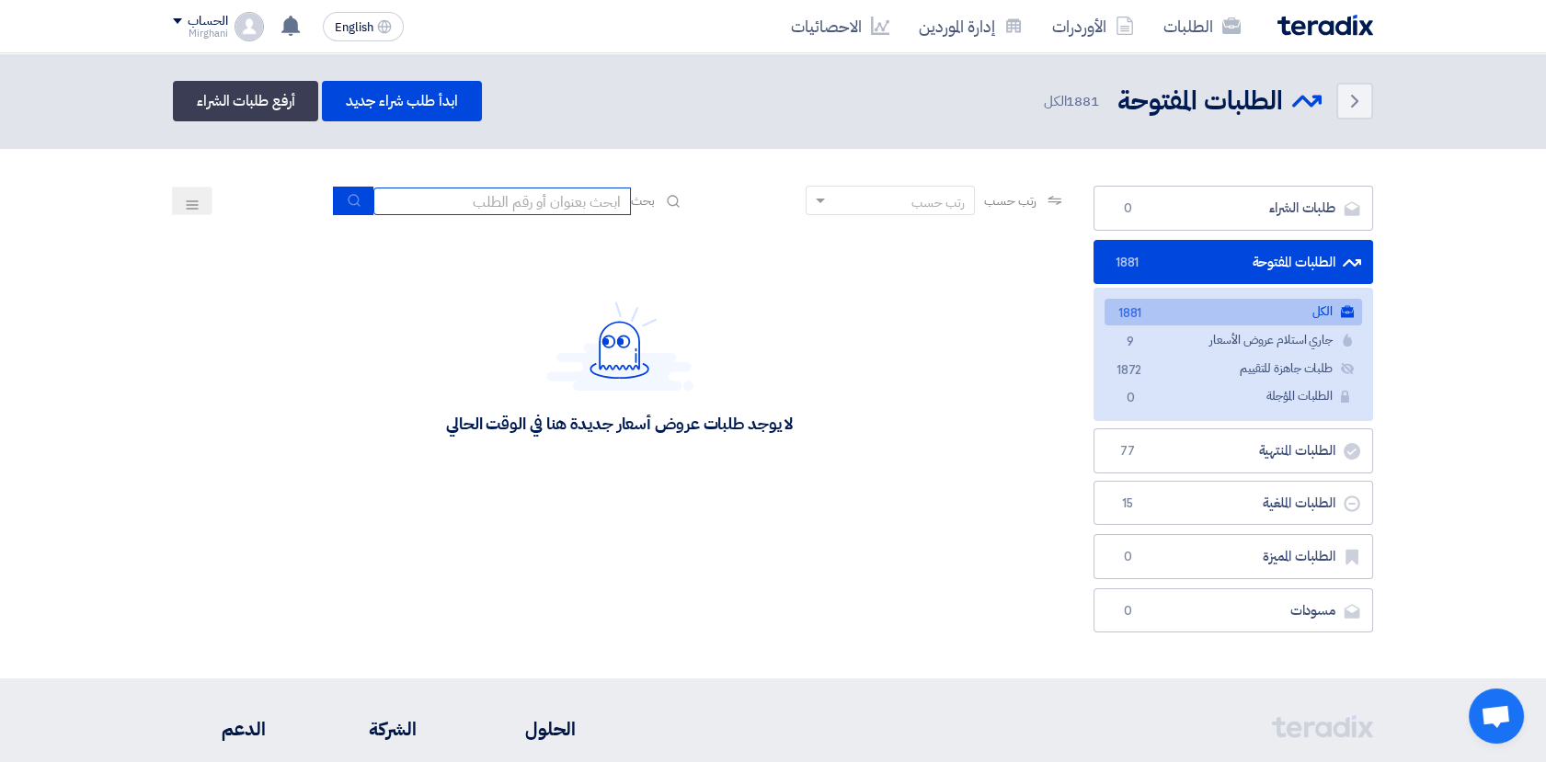
click at [601, 210] on input at bounding box center [501, 202] width 257 height 28
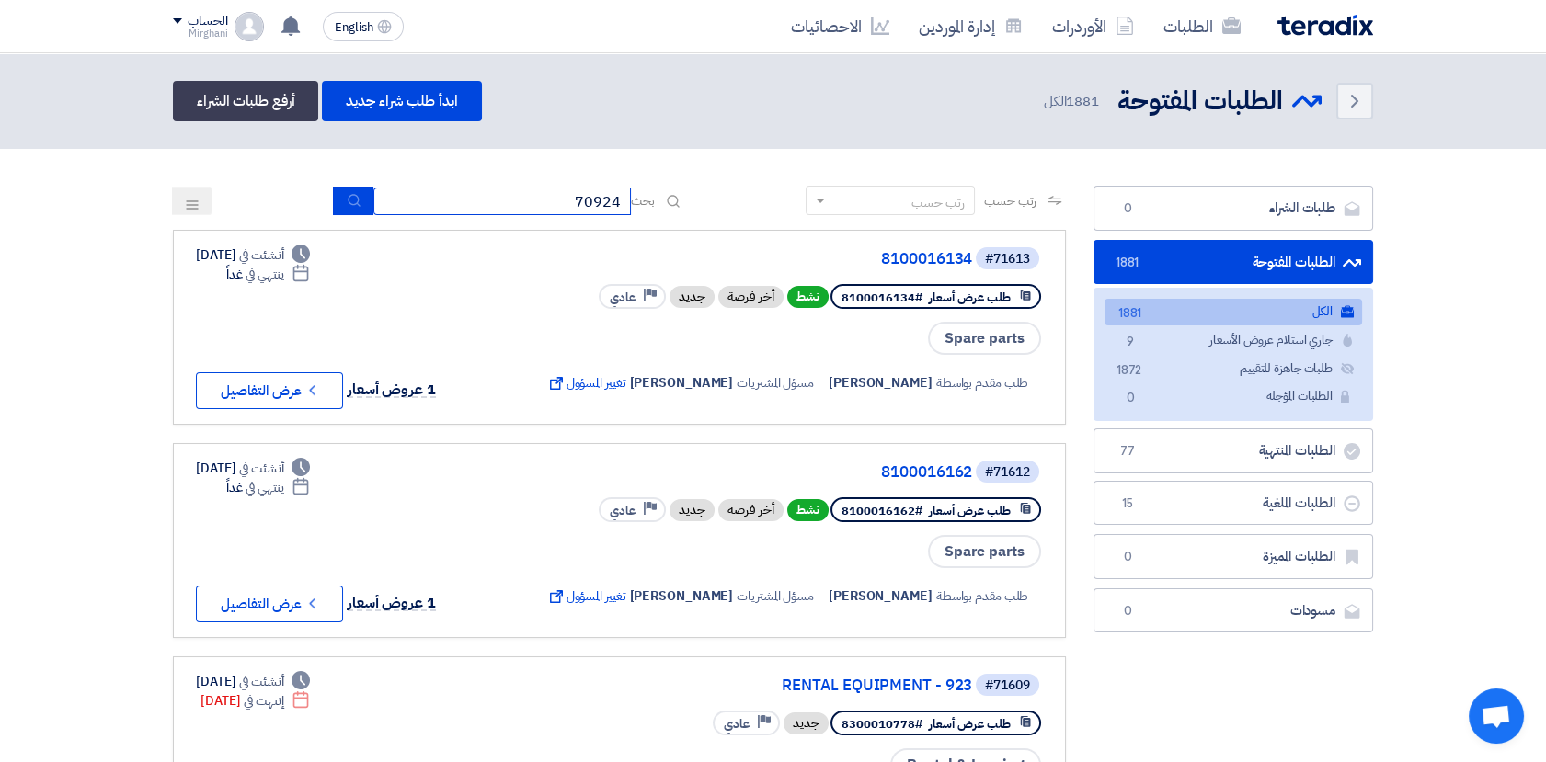
type input "70924"
click at [347, 199] on icon "submit" at bounding box center [354, 200] width 15 height 15
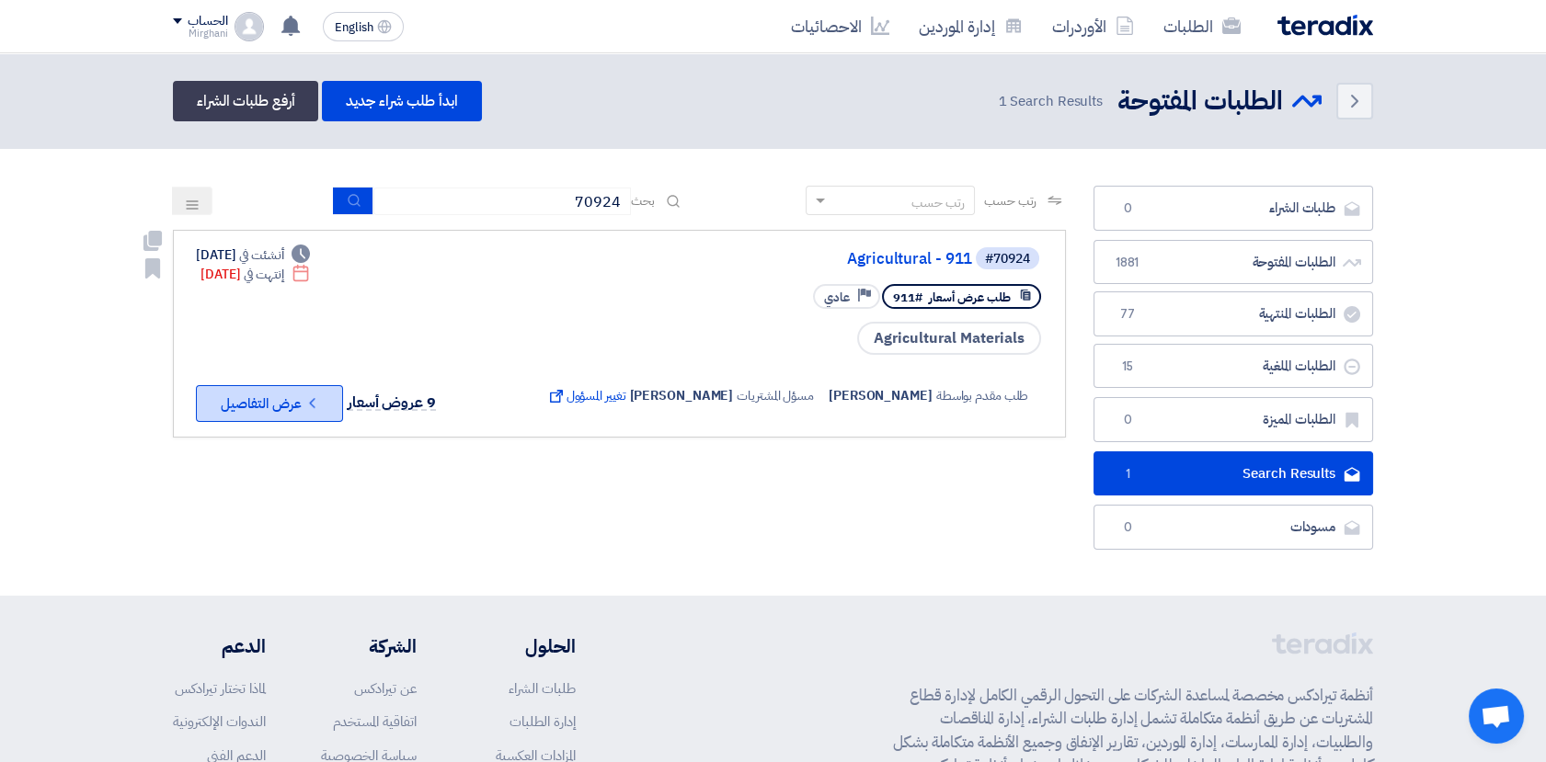
click at [291, 391] on button "Check details عرض التفاصيل" at bounding box center [269, 403] width 147 height 37
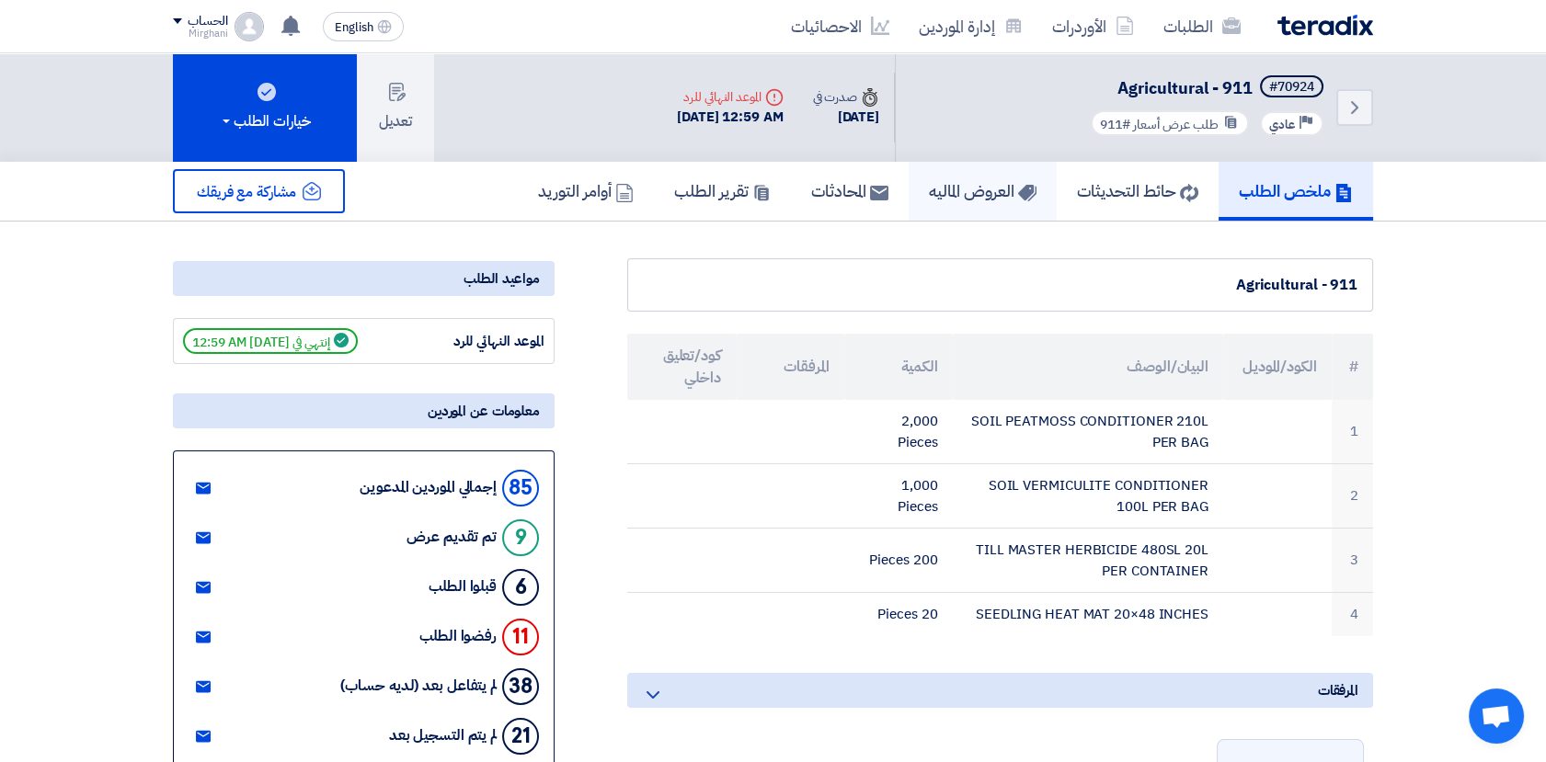
click at [938, 205] on link "العروض الماليه" at bounding box center [983, 191] width 148 height 59
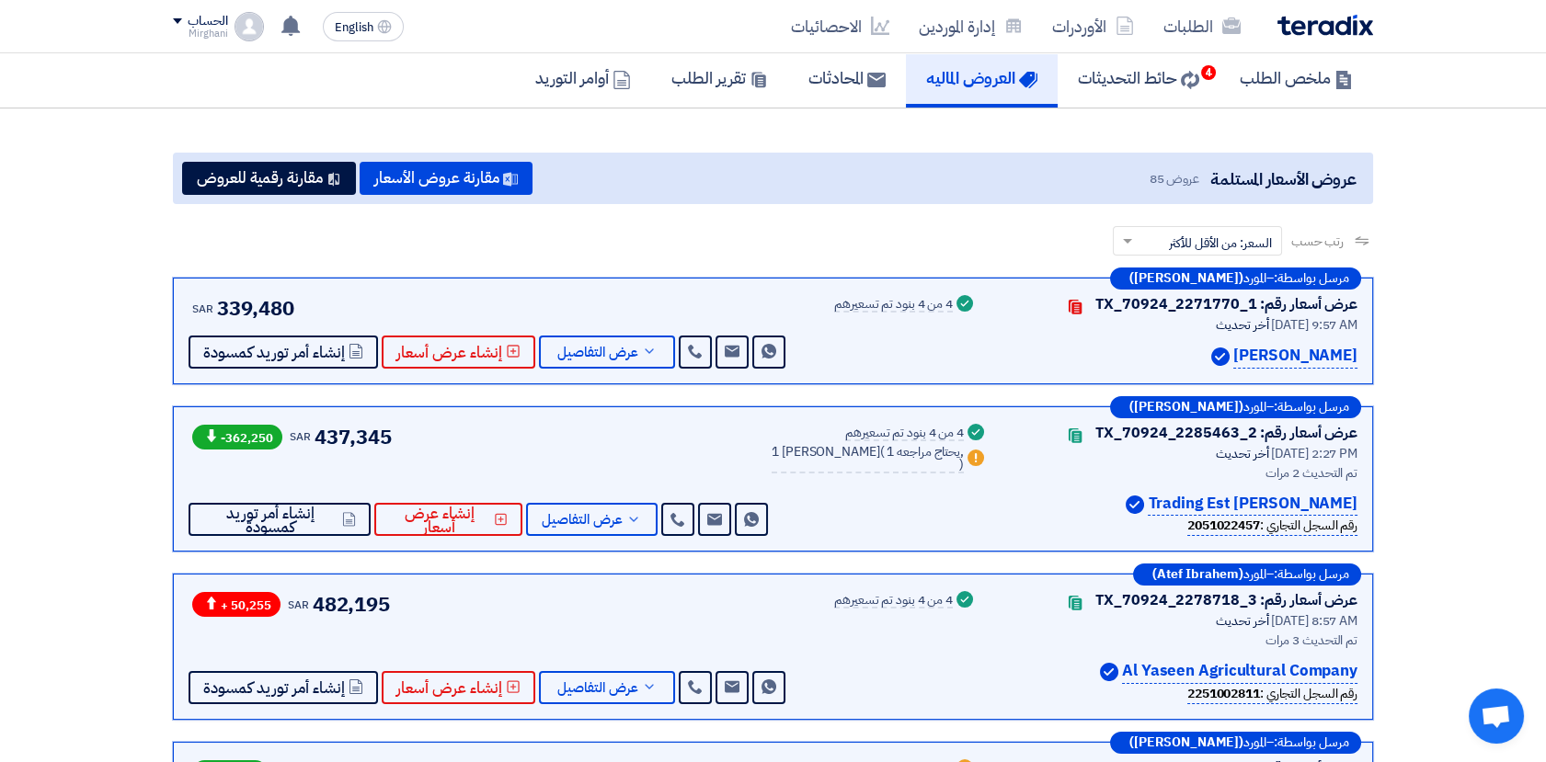
scroll to position [408, 0]
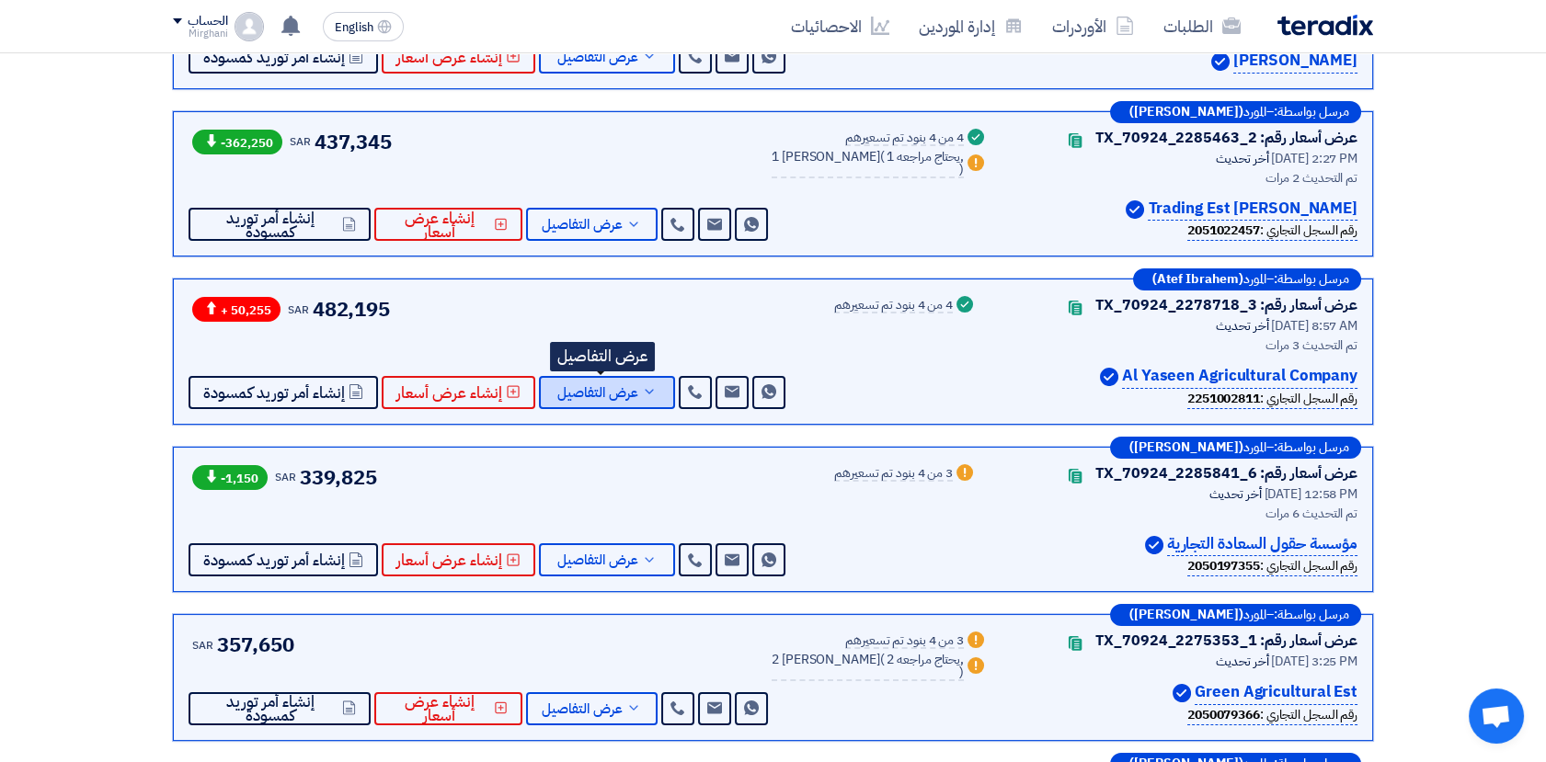
click at [597, 394] on span "عرض التفاصيل" at bounding box center [597, 393] width 81 height 14
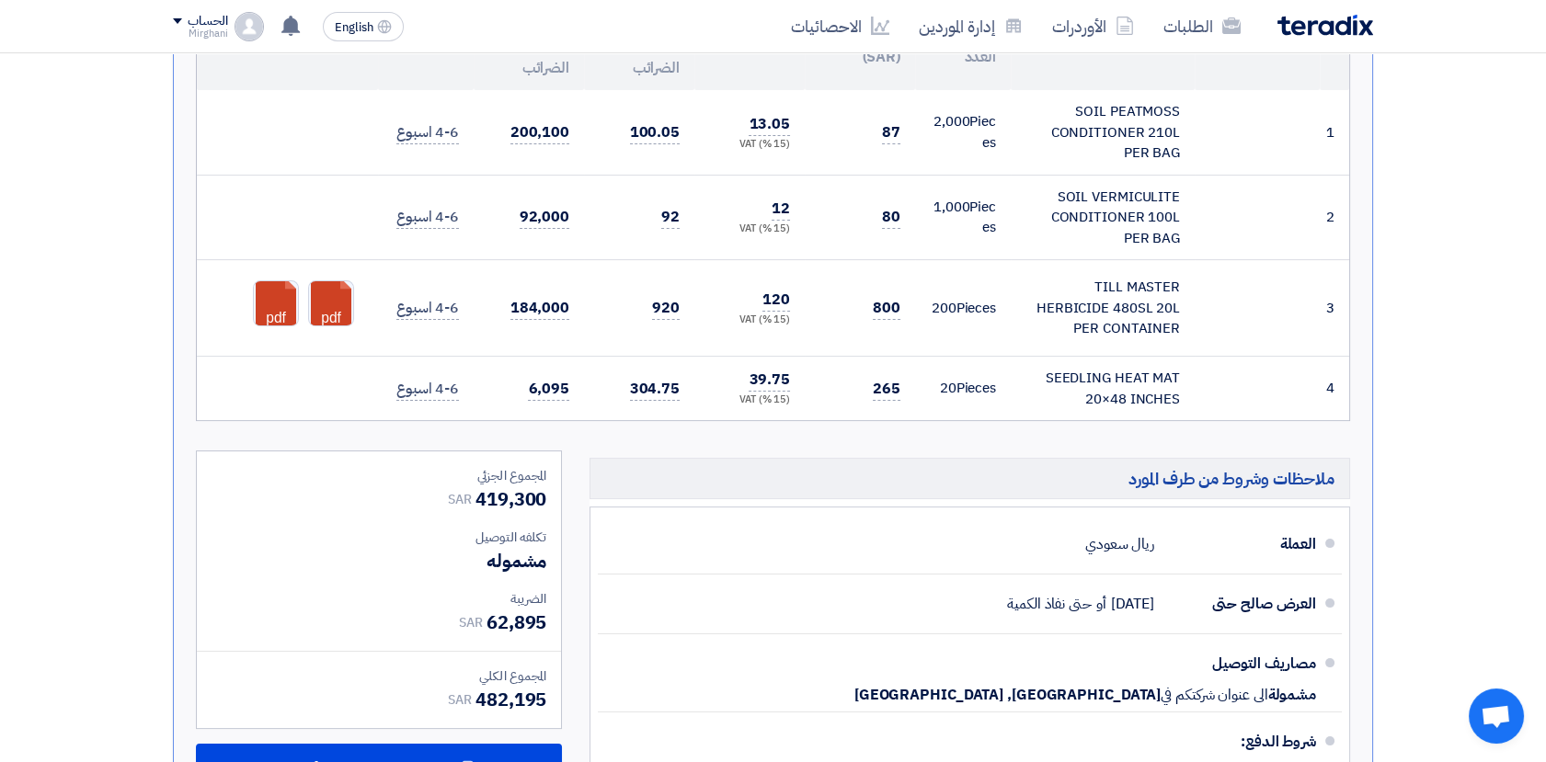
scroll to position [1022, 0]
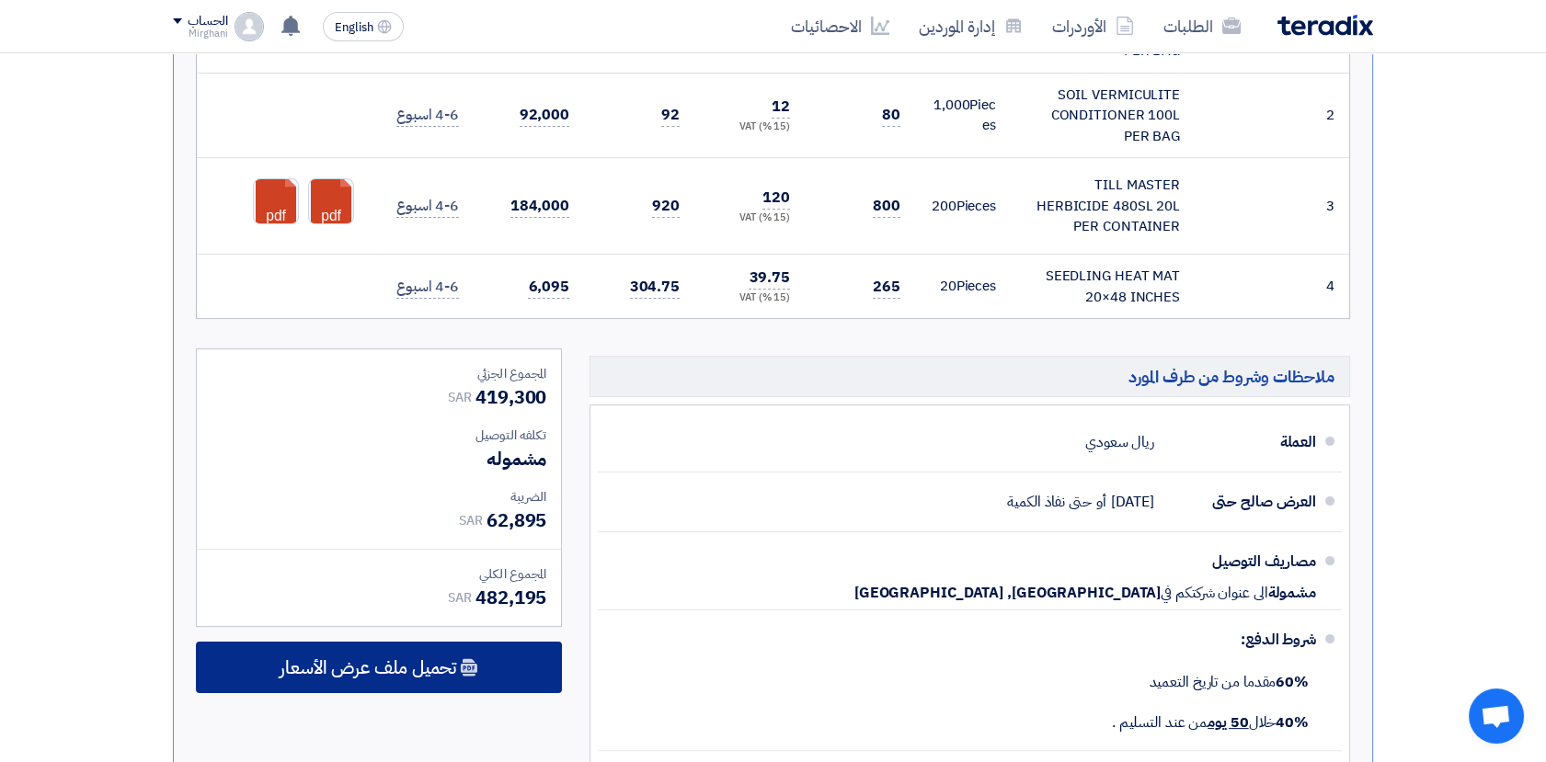
click at [428, 659] on span "تحميل ملف عرض الأسعار" at bounding box center [368, 667] width 177 height 17
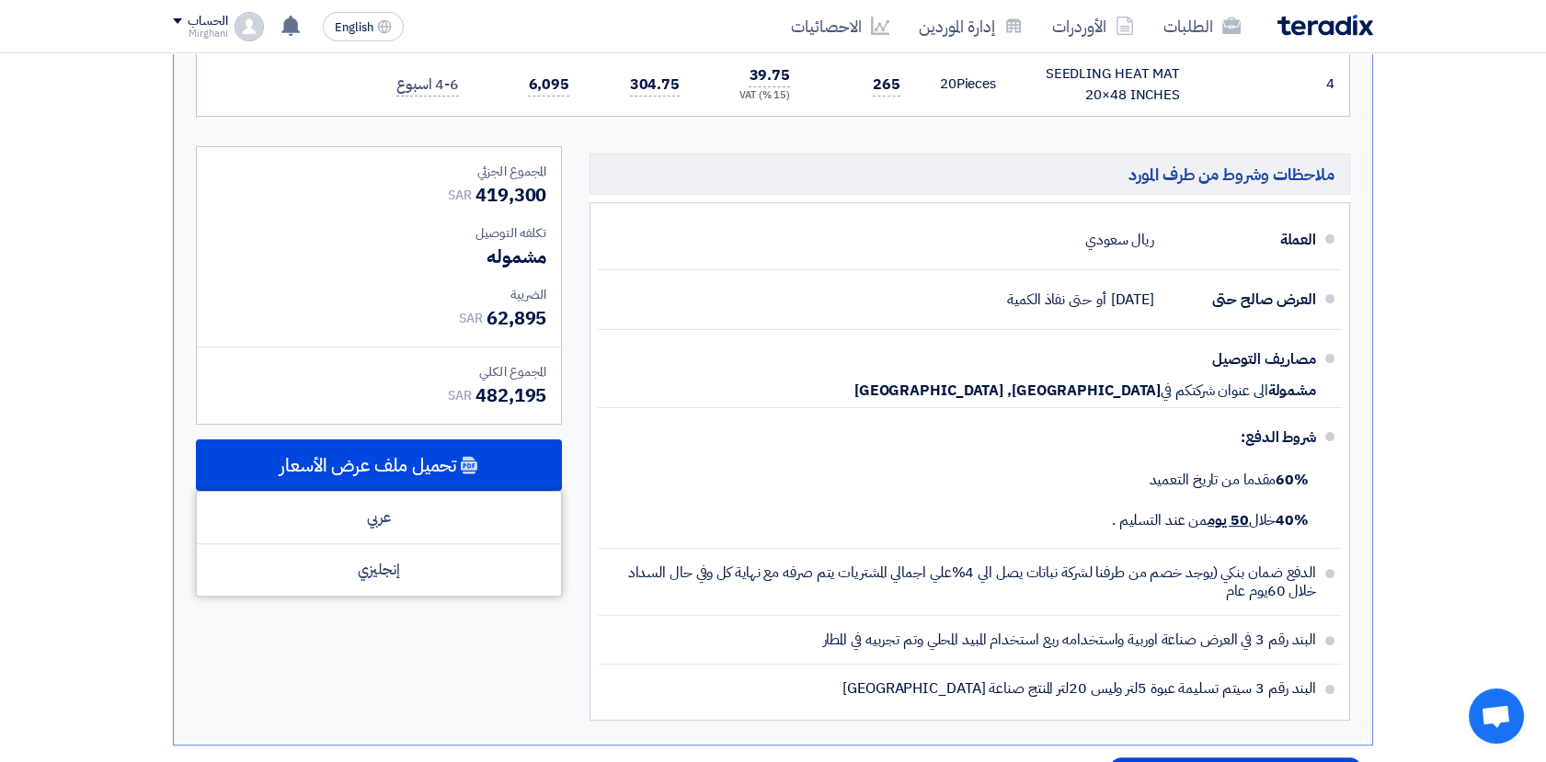
scroll to position [1226, 0]
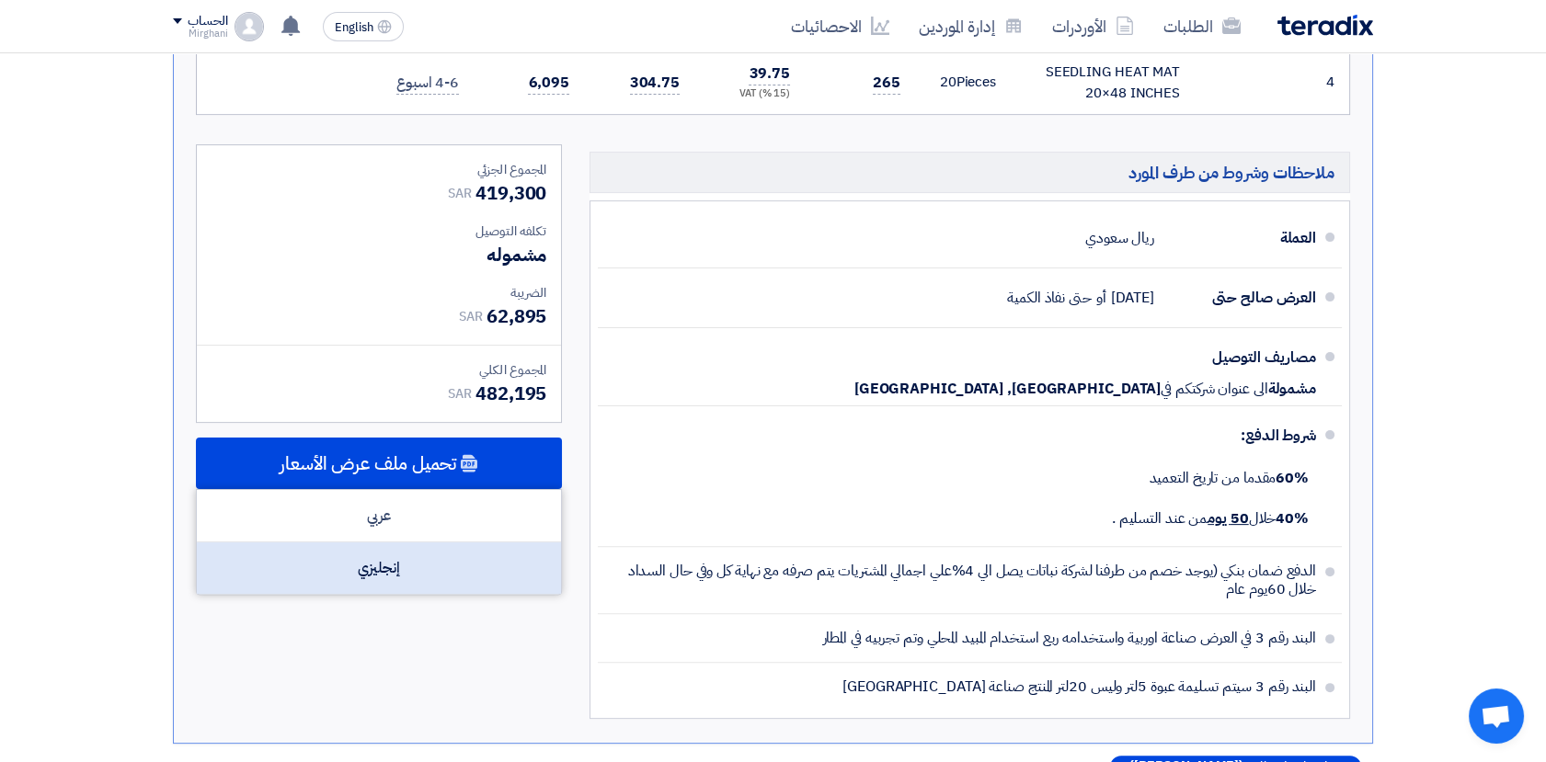
click at [388, 577] on div "إنجليزي" at bounding box center [379, 568] width 364 height 51
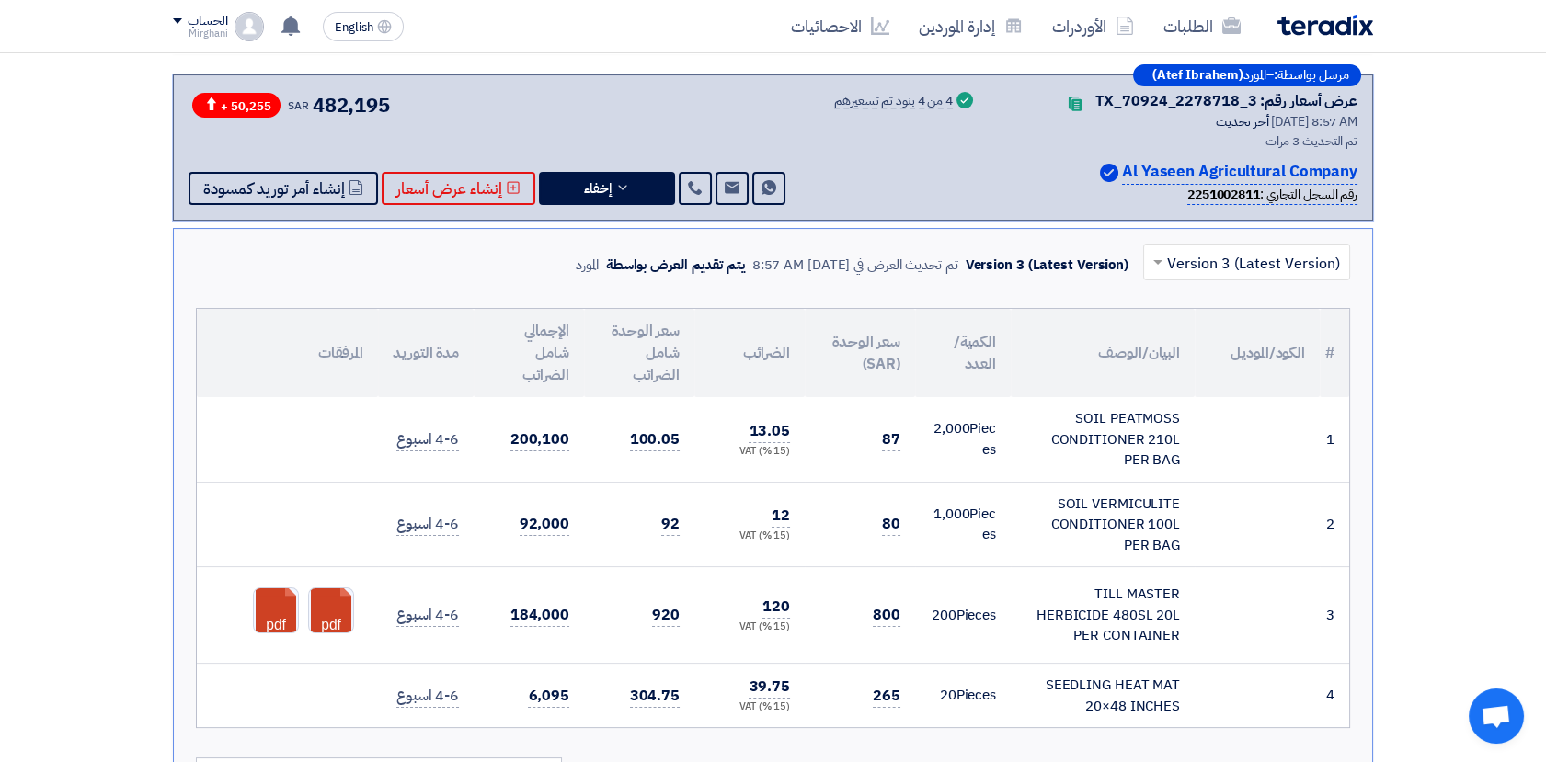
scroll to position [817, 0]
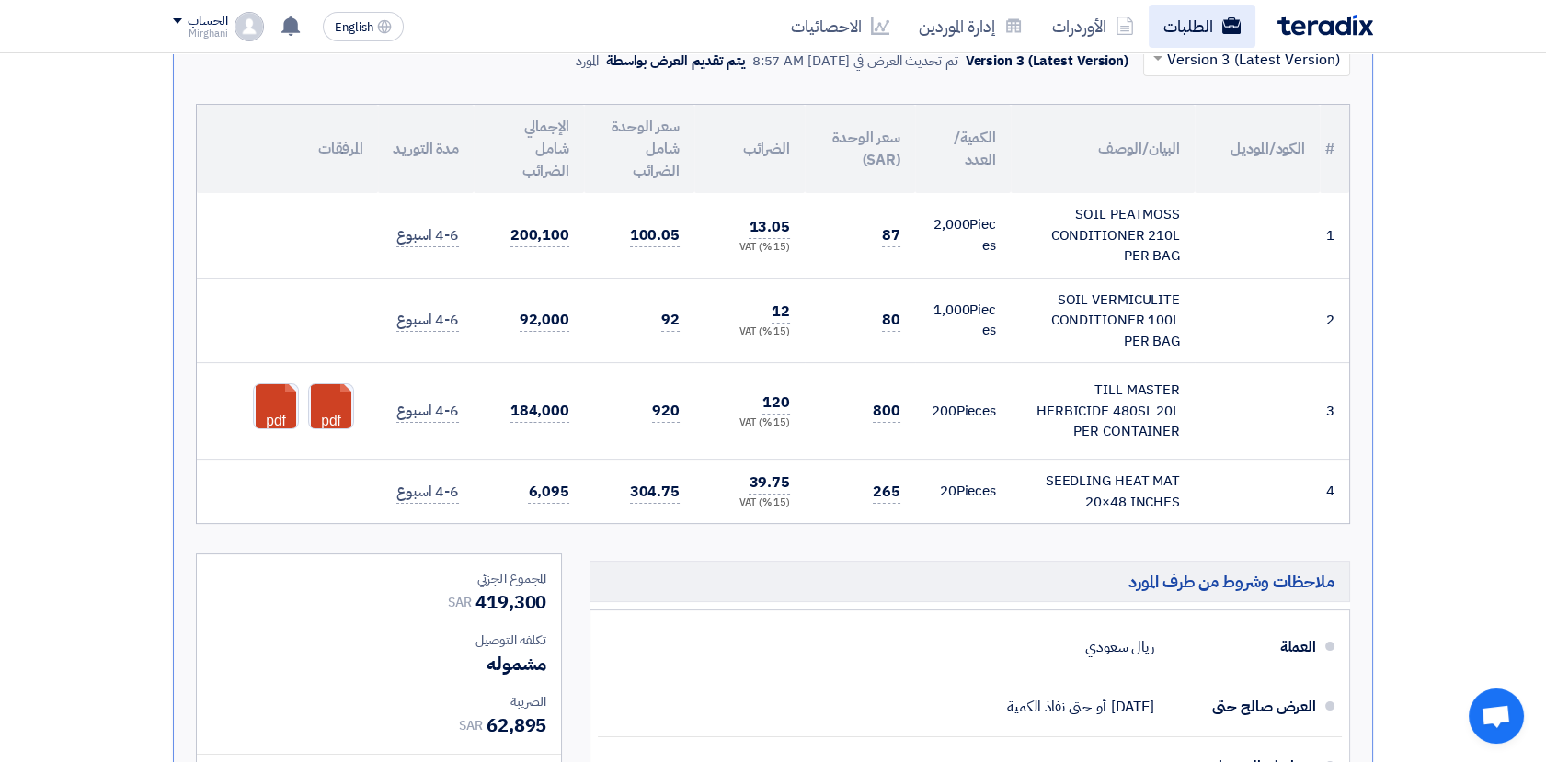
click at [1196, 22] on link "الطلبات" at bounding box center [1202, 26] width 107 height 43
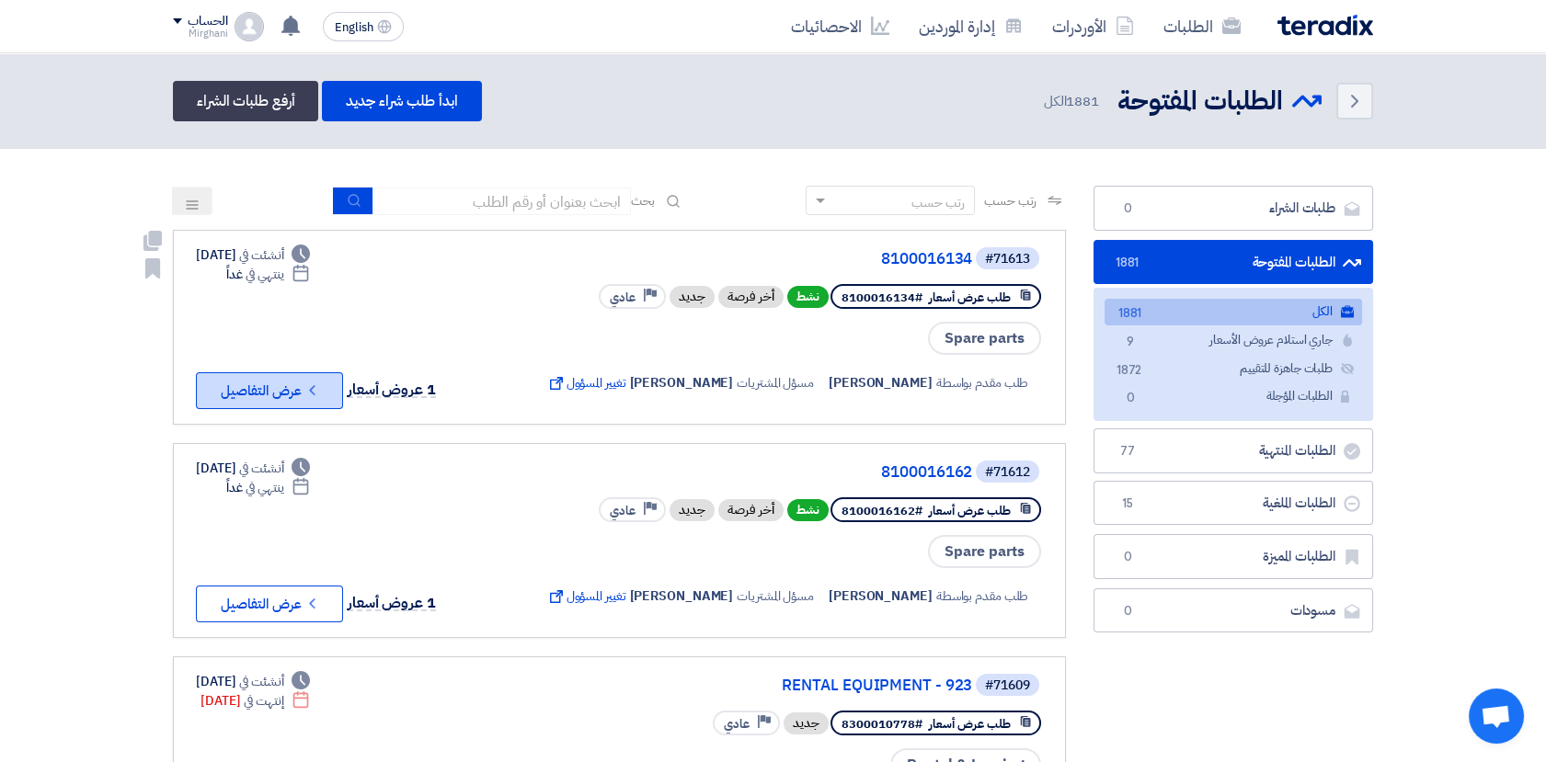
click at [303, 390] on icon "Check details" at bounding box center [311, 390] width 17 height 17
